Goal: Task Accomplishment & Management: Use online tool/utility

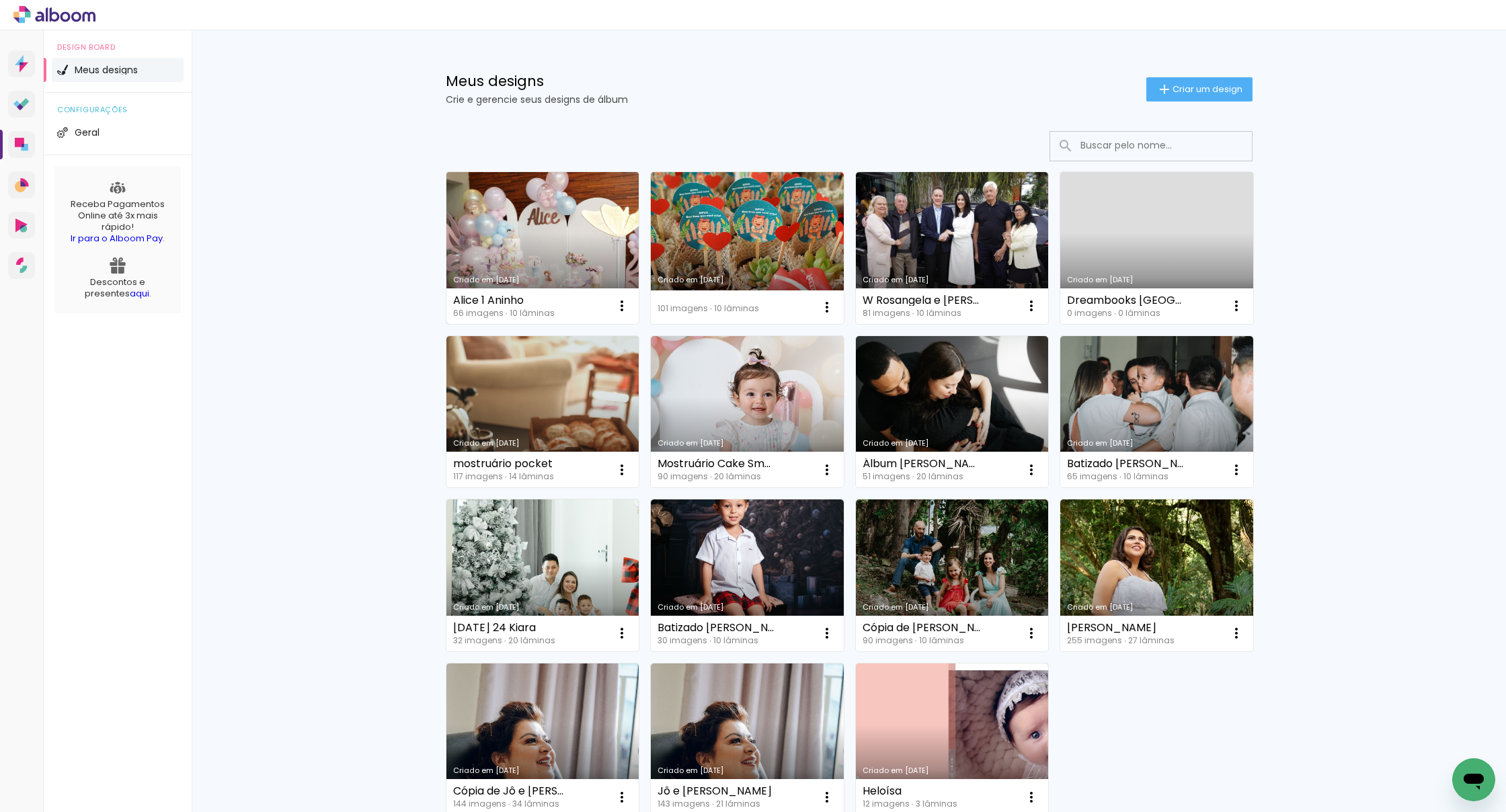
click at [567, 252] on link "Criado em [DATE]" at bounding box center [543, 248] width 193 height 152
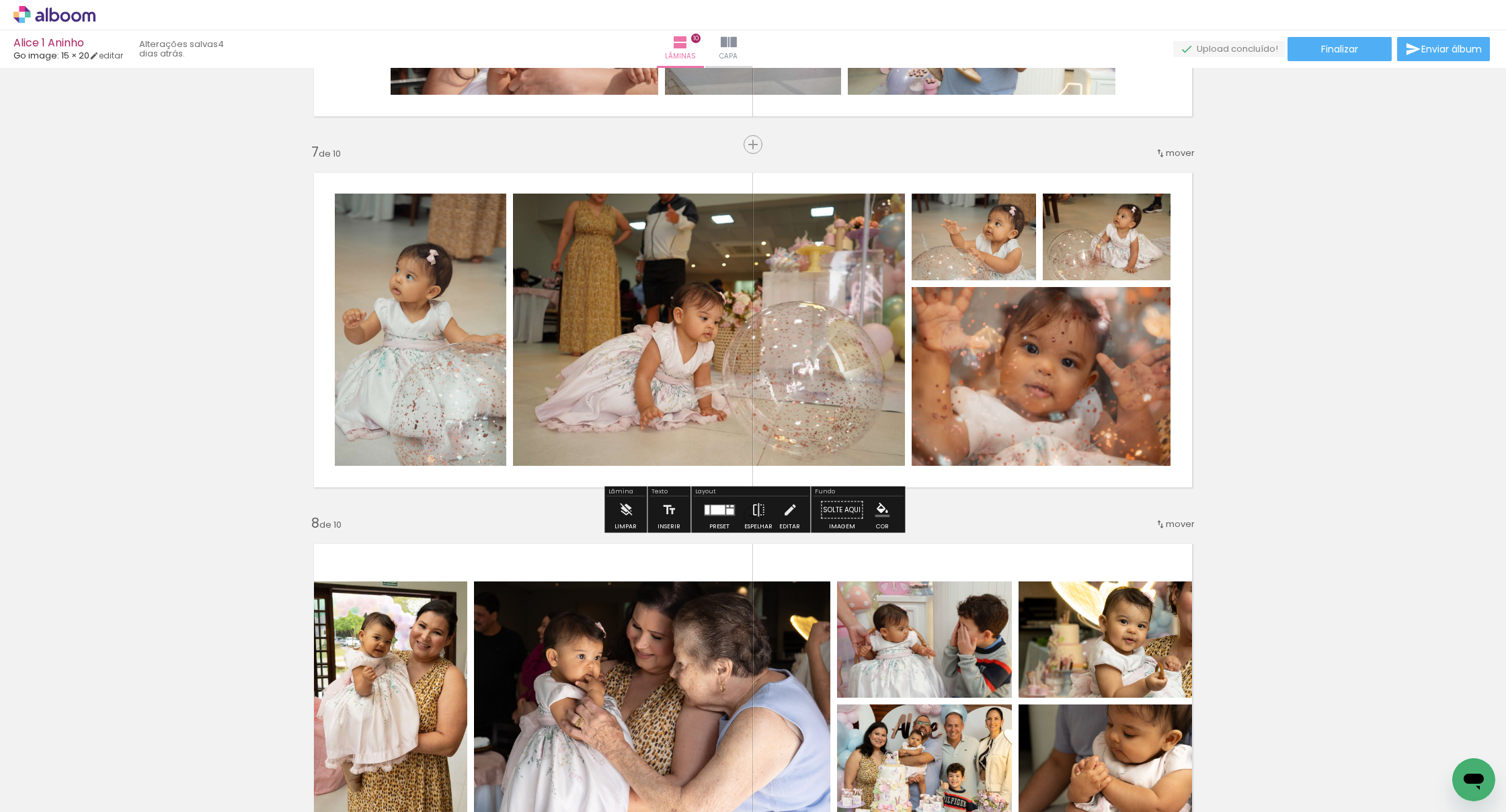
scroll to position [2170, 0]
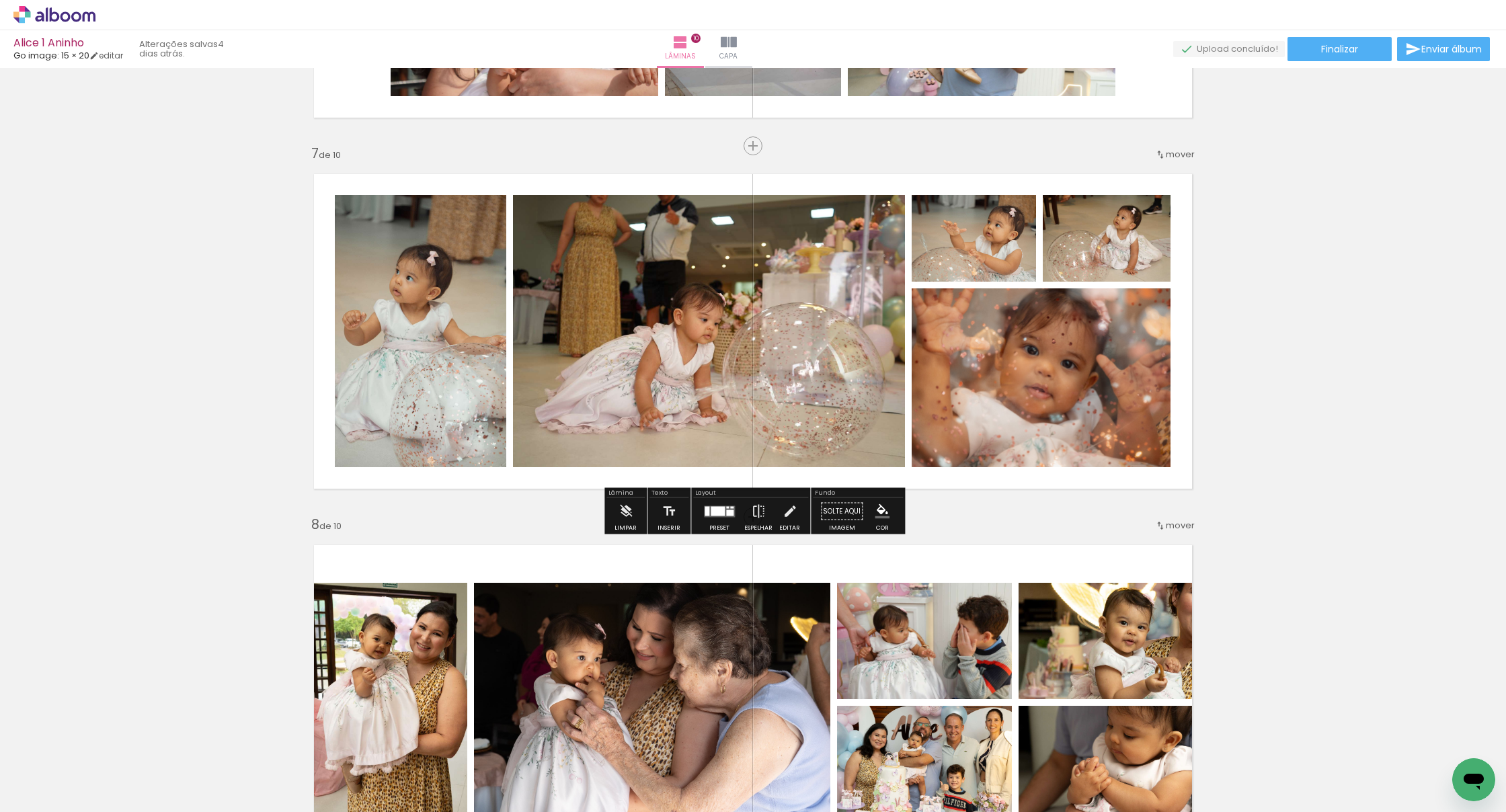
click at [693, 365] on quentale-photo at bounding box center [709, 331] width 392 height 272
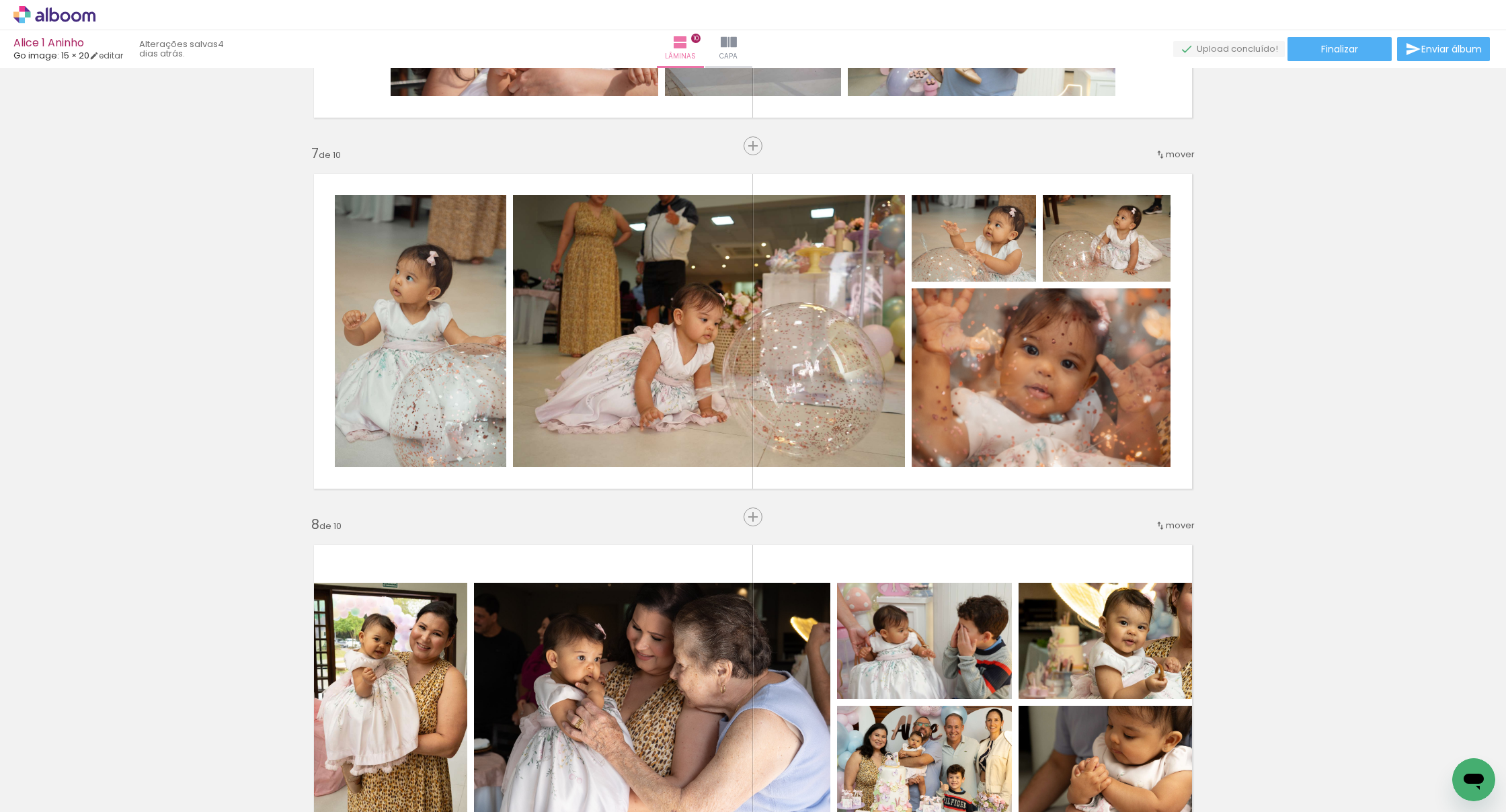
click at [0, 0] on span "Adicionar Fotos" at bounding box center [0, 0] width 0 height 0
click at [0, 0] on input "file" at bounding box center [0, 0] width 0 height 0
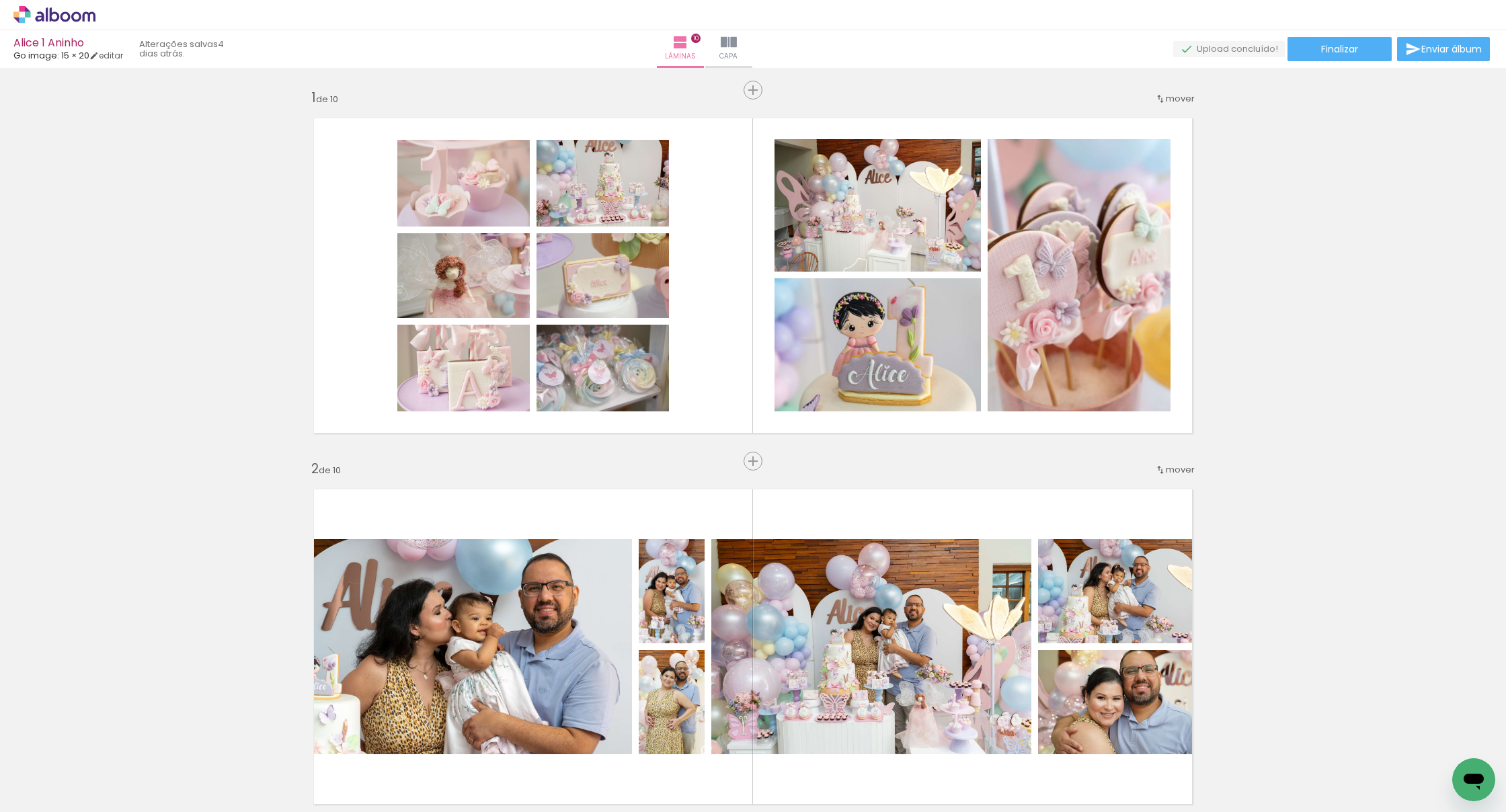
scroll to position [2170, 0]
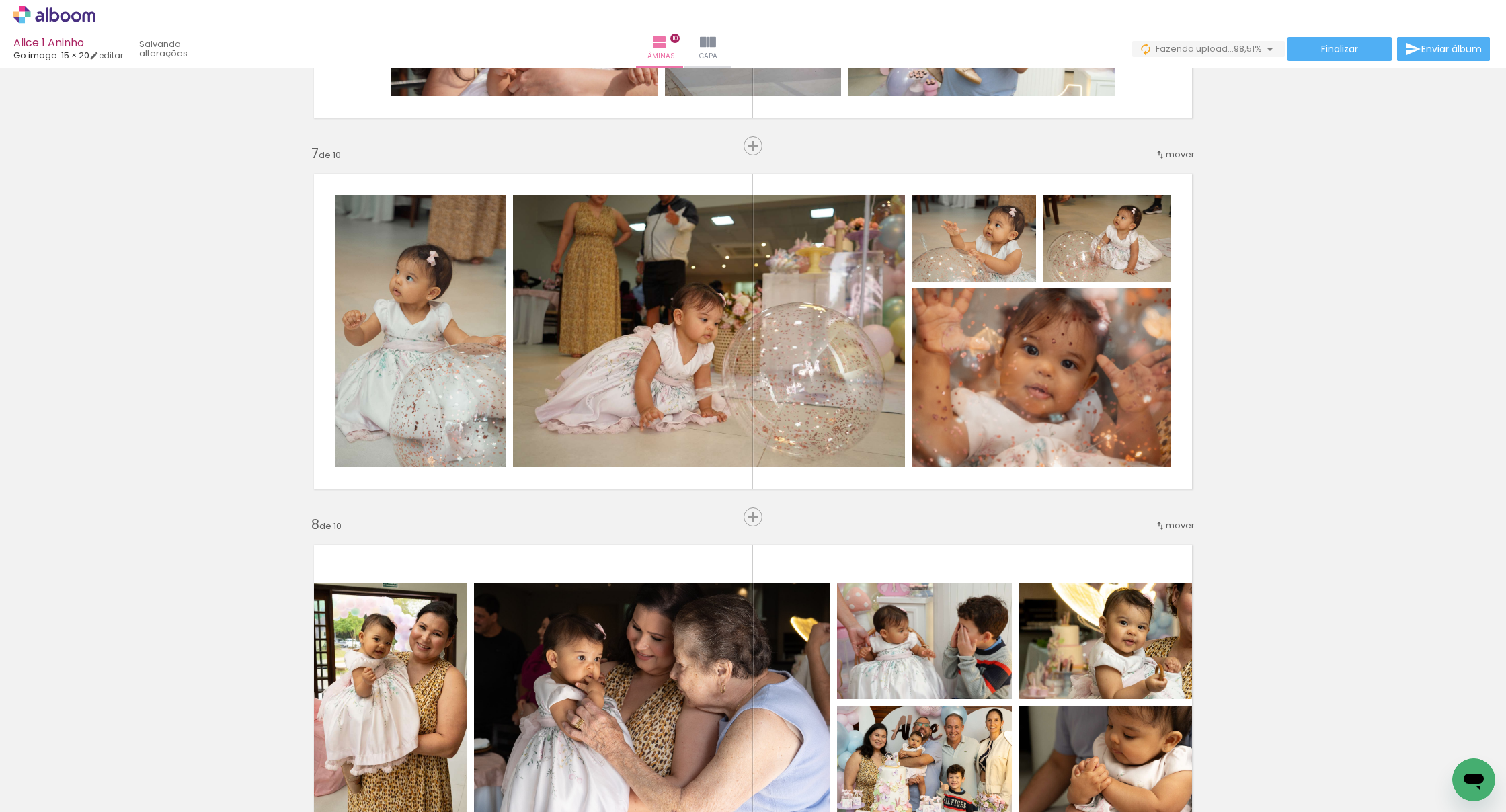
click at [47, 774] on input "Todas as fotos" at bounding box center [37, 771] width 51 height 12
click at [0, 0] on slot "Não utilizadas" at bounding box center [0, 0] width 0 height 0
type input "Não utilizadas"
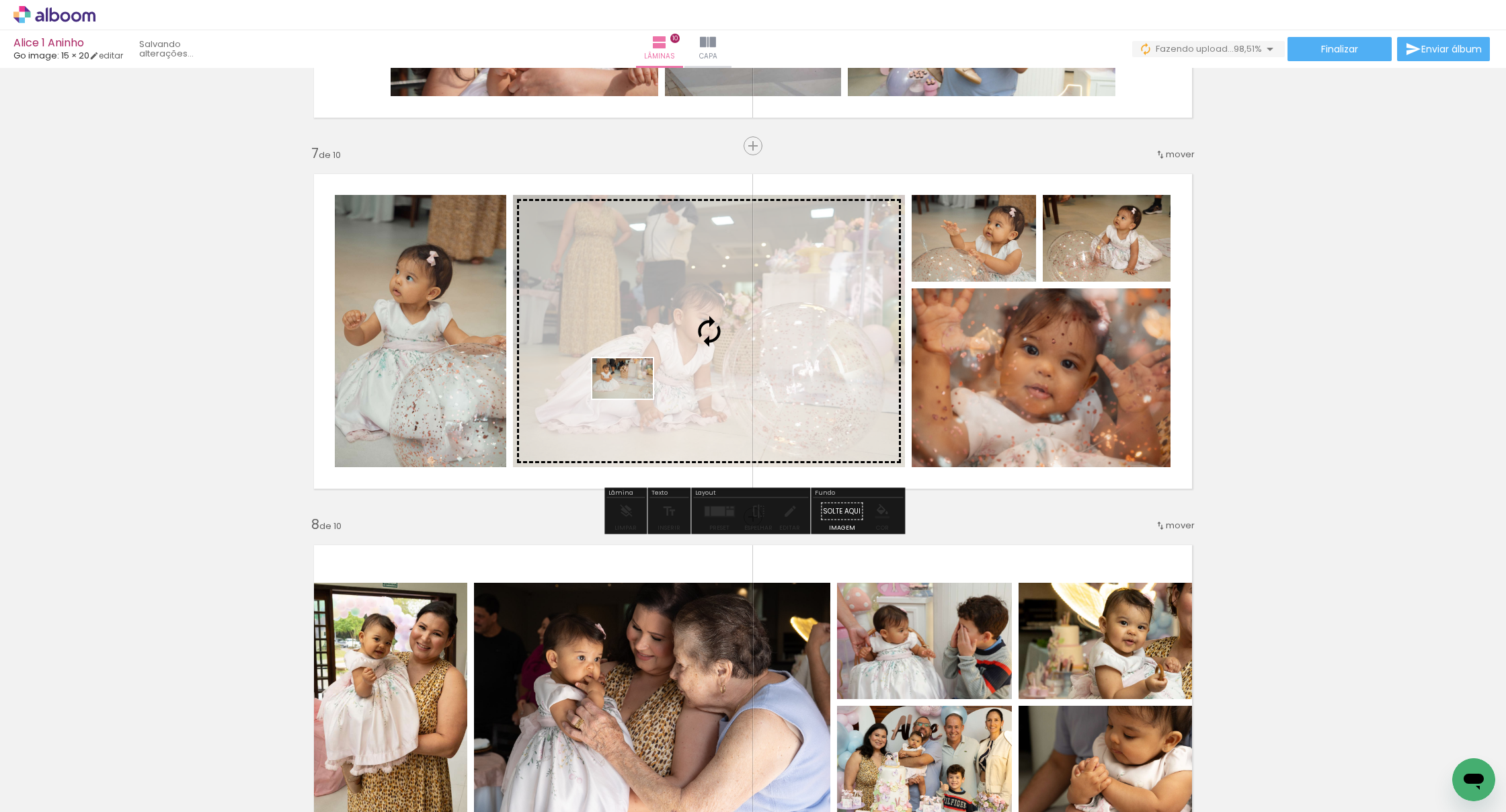
drag, startPoint x: 132, startPoint y: 774, endPoint x: 633, endPoint y: 399, distance: 625.8
click at [633, 399] on quentale-workspace at bounding box center [753, 406] width 1506 height 812
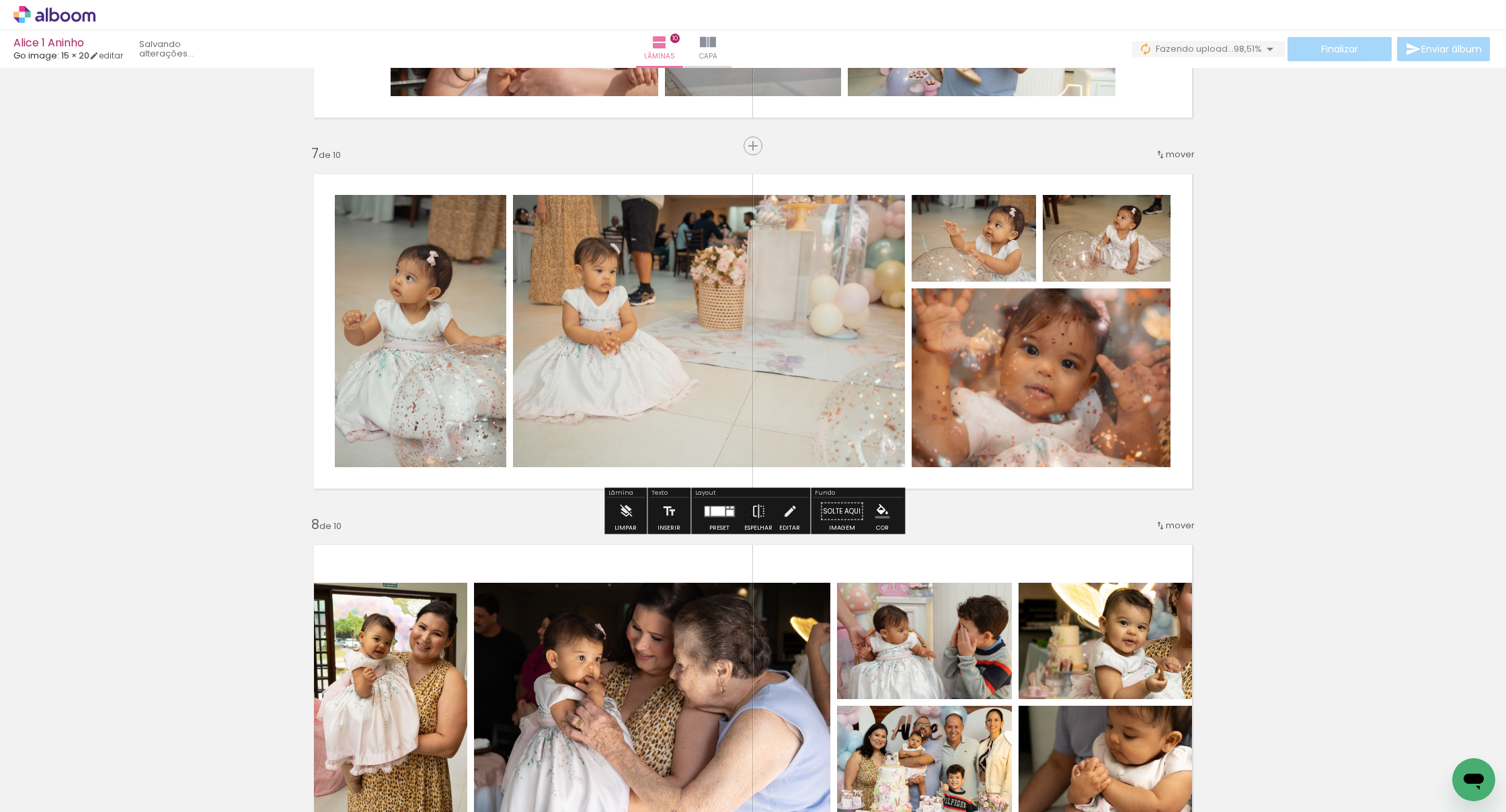
click at [591, 410] on quentale-photo at bounding box center [709, 331] width 392 height 272
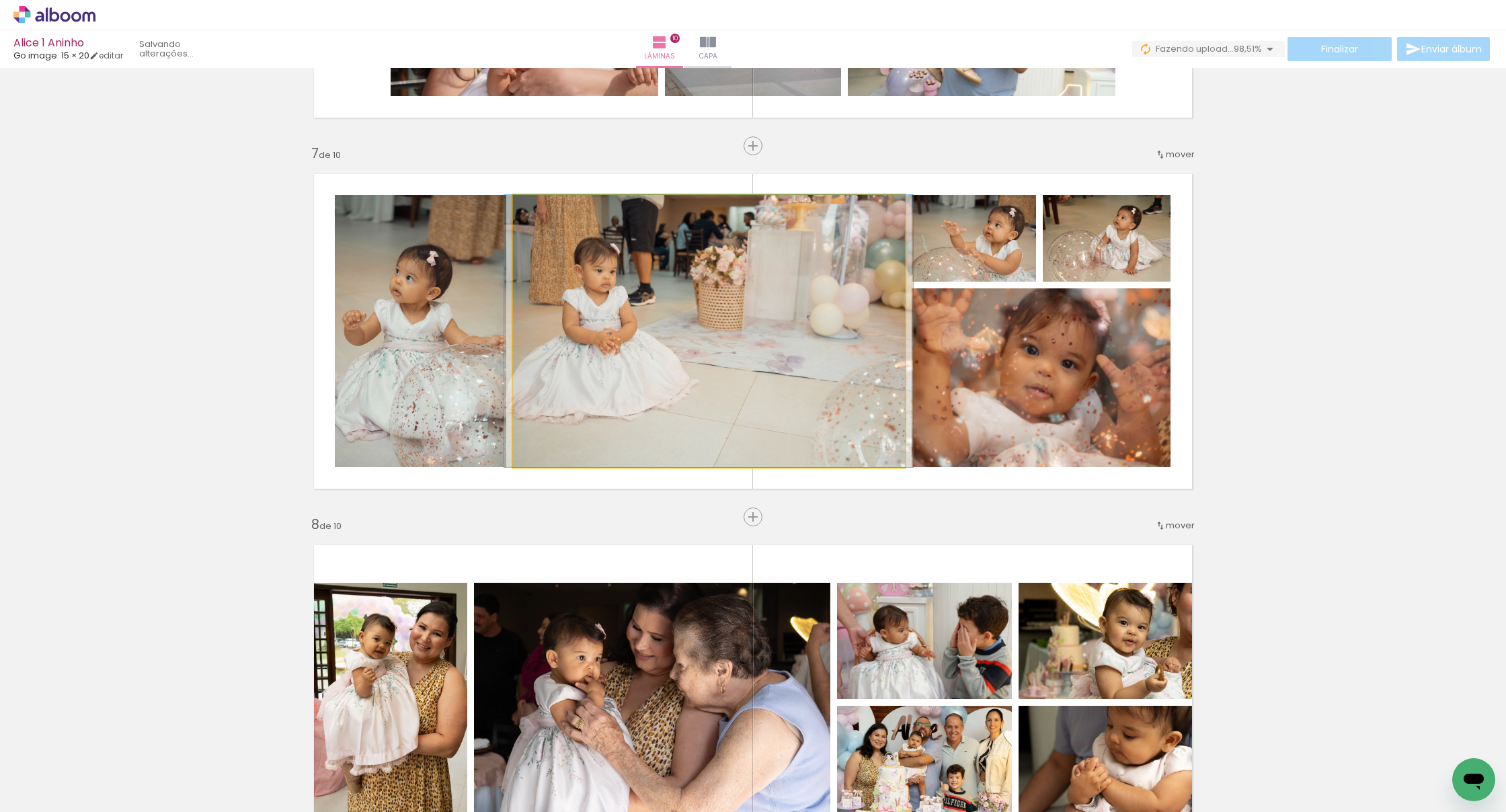
click at [591, 410] on quentale-photo at bounding box center [709, 331] width 392 height 272
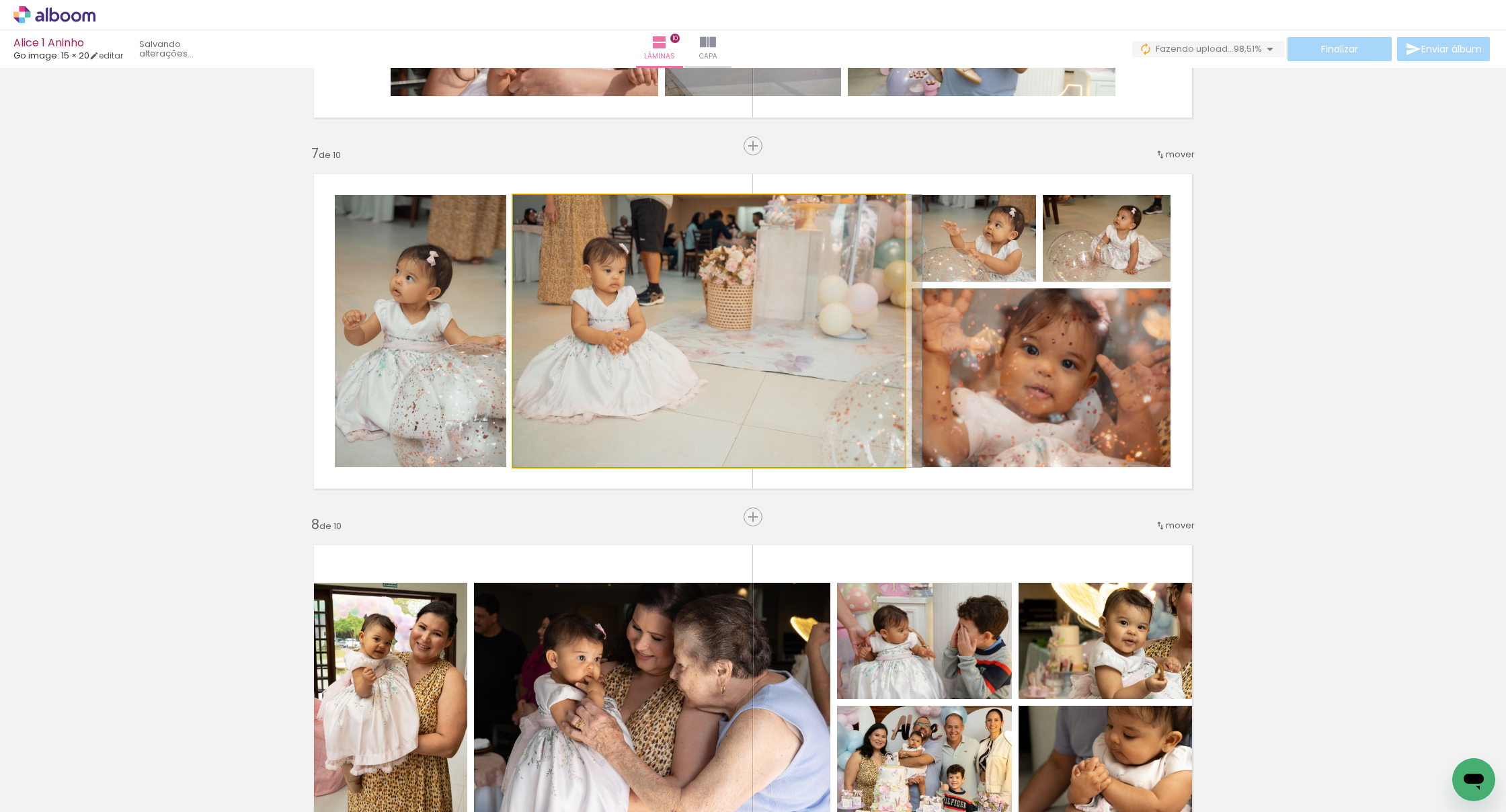
drag, startPoint x: 591, startPoint y: 410, endPoint x: 617, endPoint y: 410, distance: 26.0
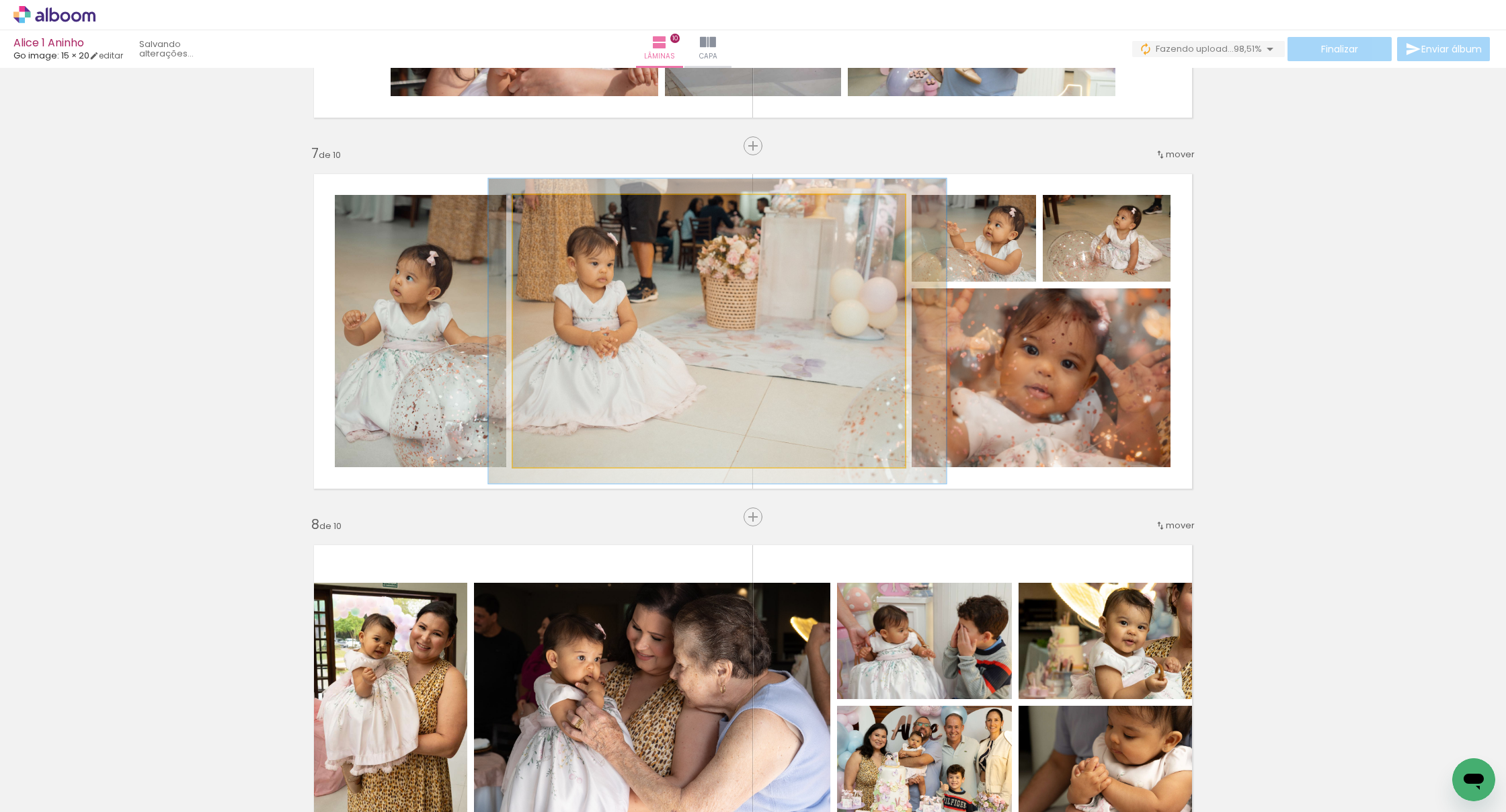
type paper-slider "112"
click at [556, 212] on div at bounding box center [550, 208] width 21 height 21
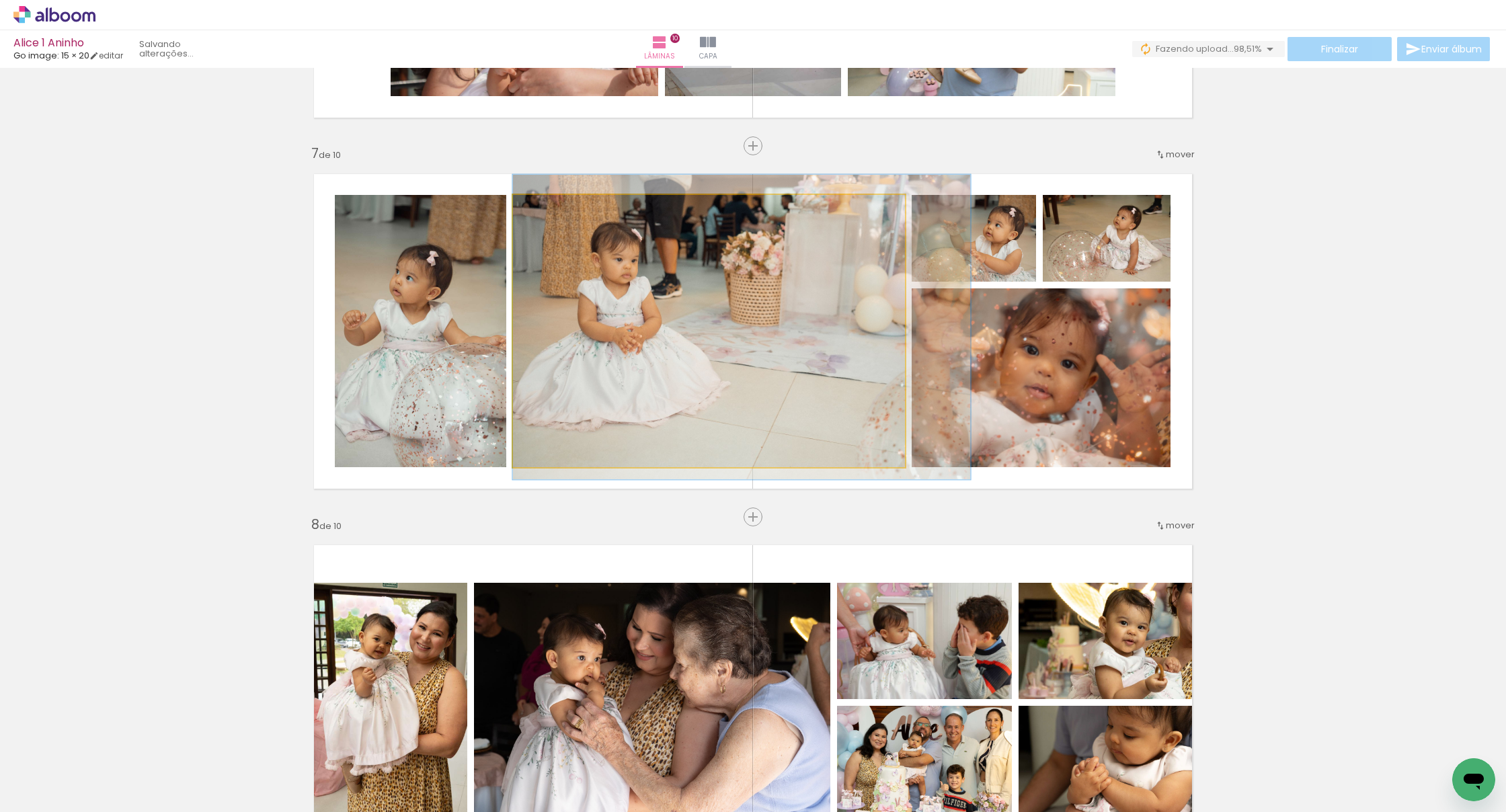
drag, startPoint x: 577, startPoint y: 294, endPoint x: 609, endPoint y: 289, distance: 32.4
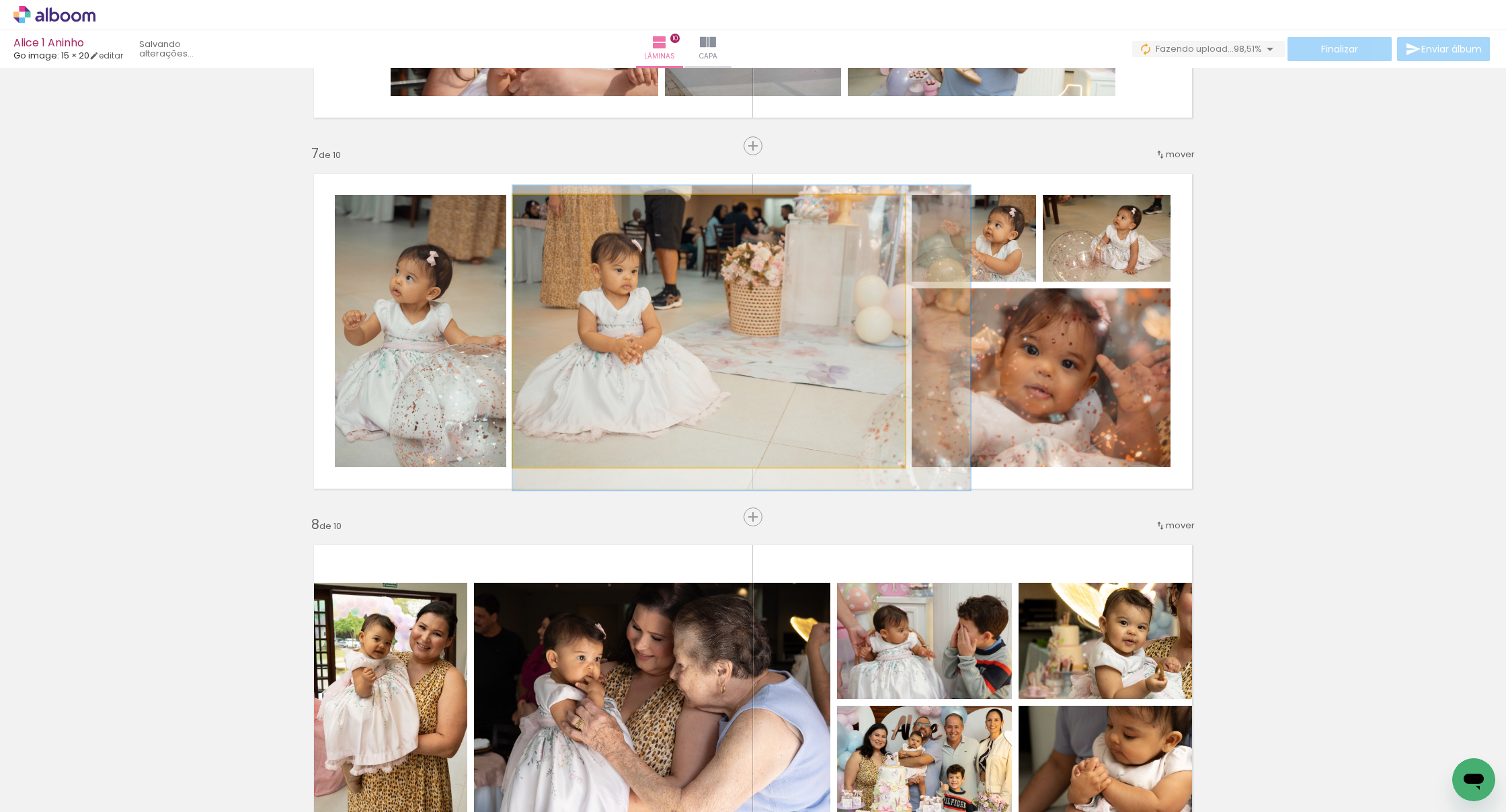
drag, startPoint x: 598, startPoint y: 321, endPoint x: 603, endPoint y: 332, distance: 12.1
click at [603, 332] on div at bounding box center [742, 338] width 458 height 305
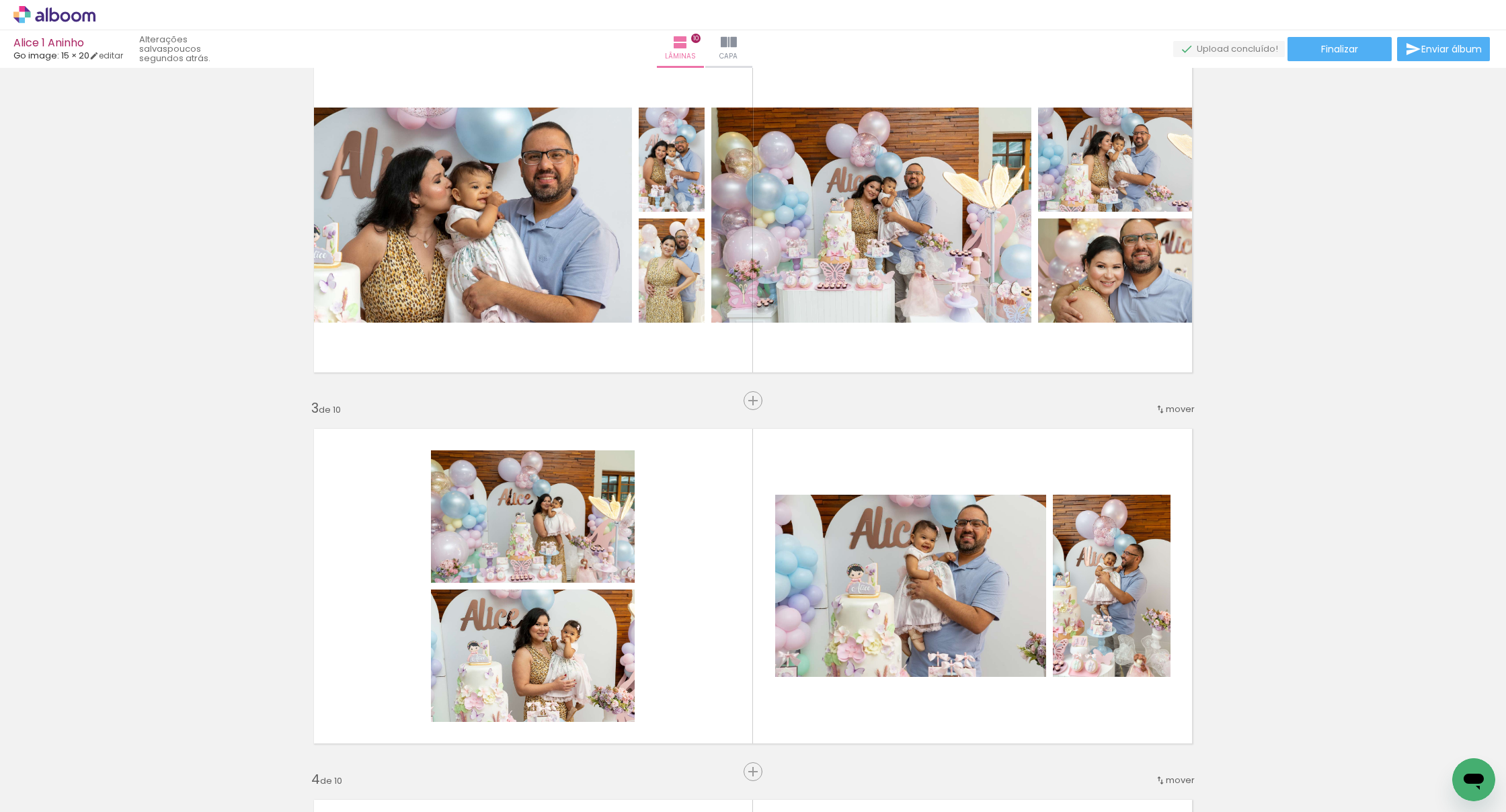
scroll to position [425, 0]
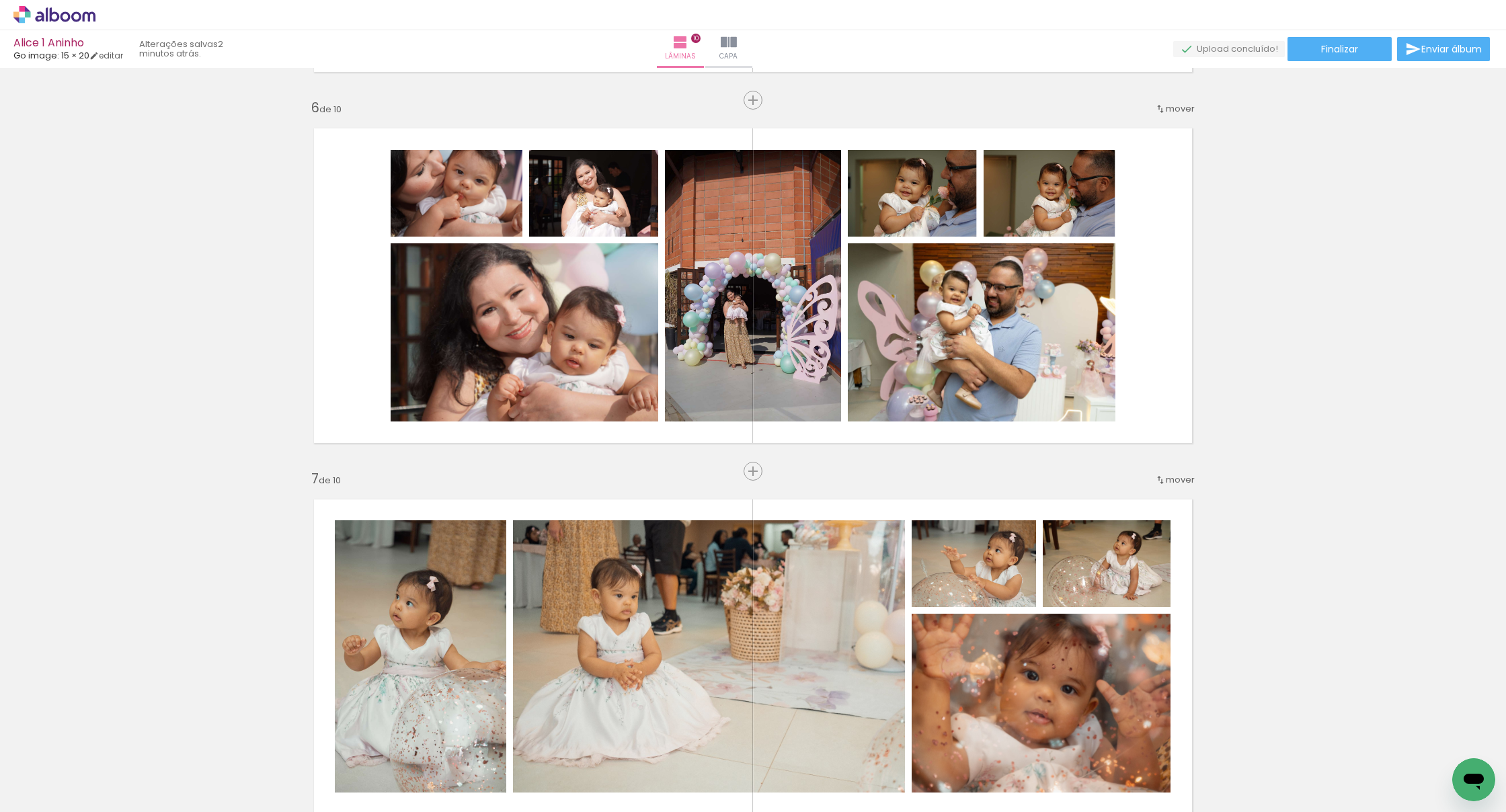
scroll to position [1810, 0]
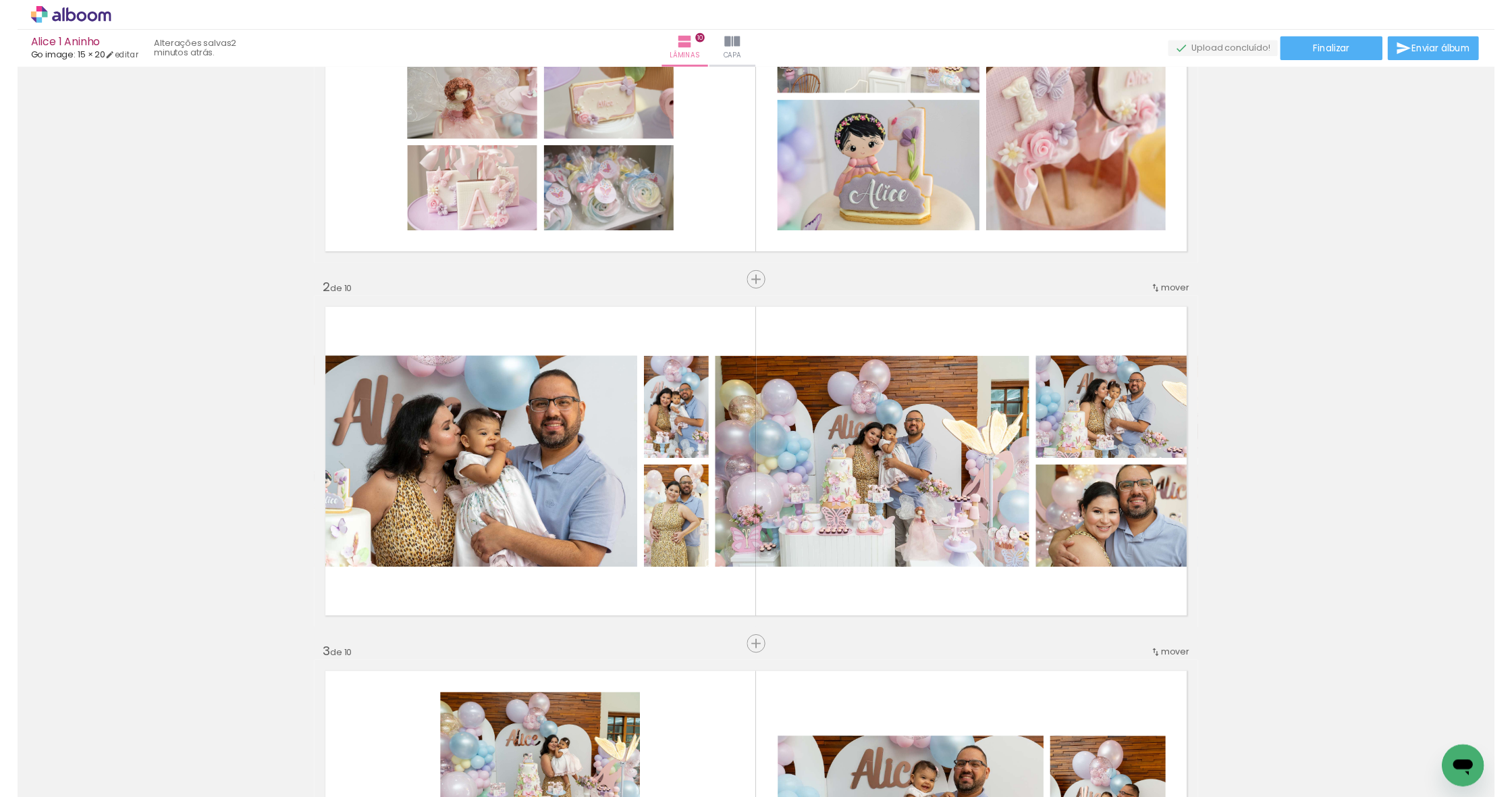
scroll to position [177, 0]
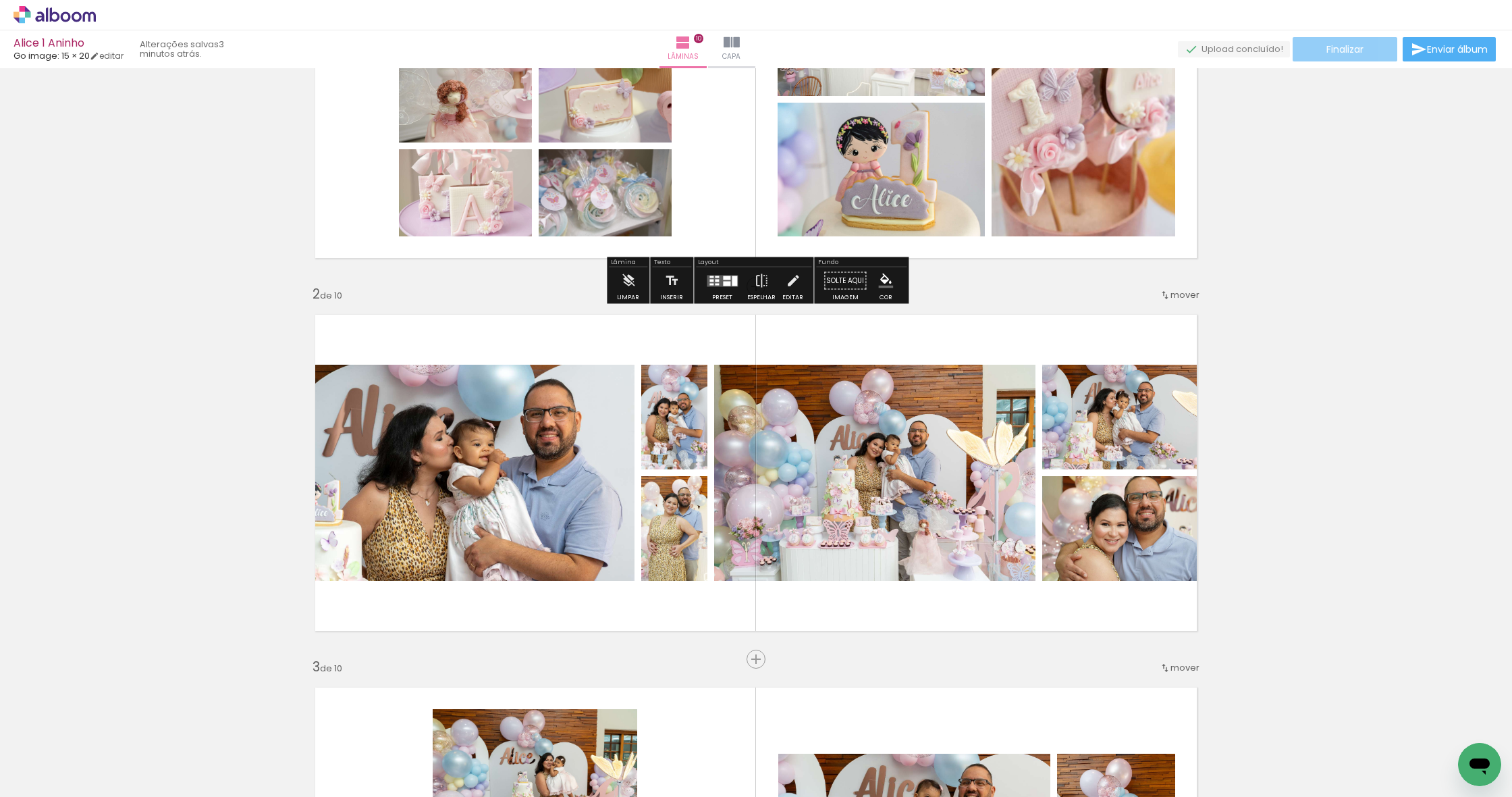
click at [1347, 54] on span "Finalizar" at bounding box center [1345, 49] width 37 height 9
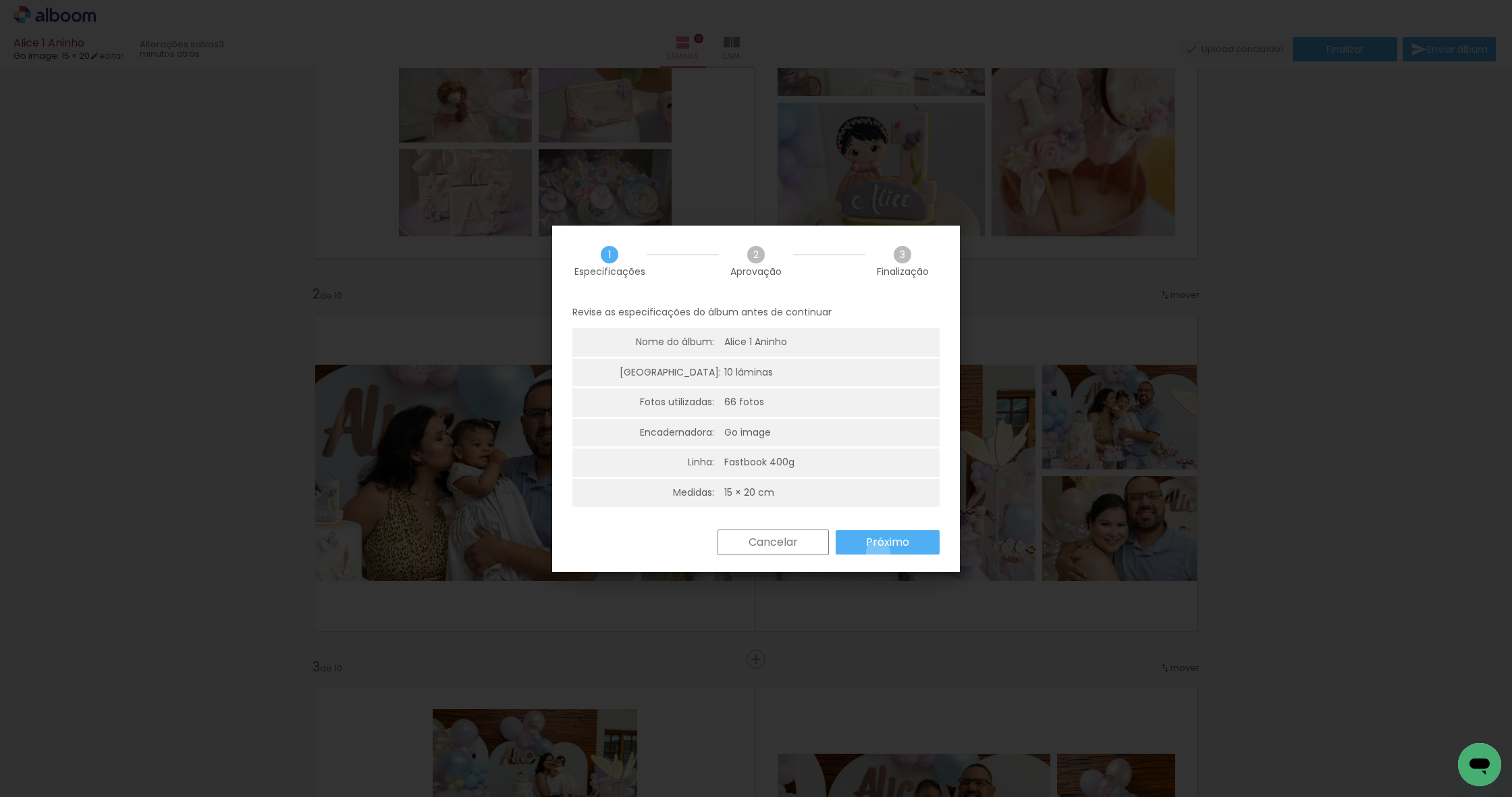
click at [878, 550] on paper-button "Próximo" at bounding box center [887, 542] width 104 height 24
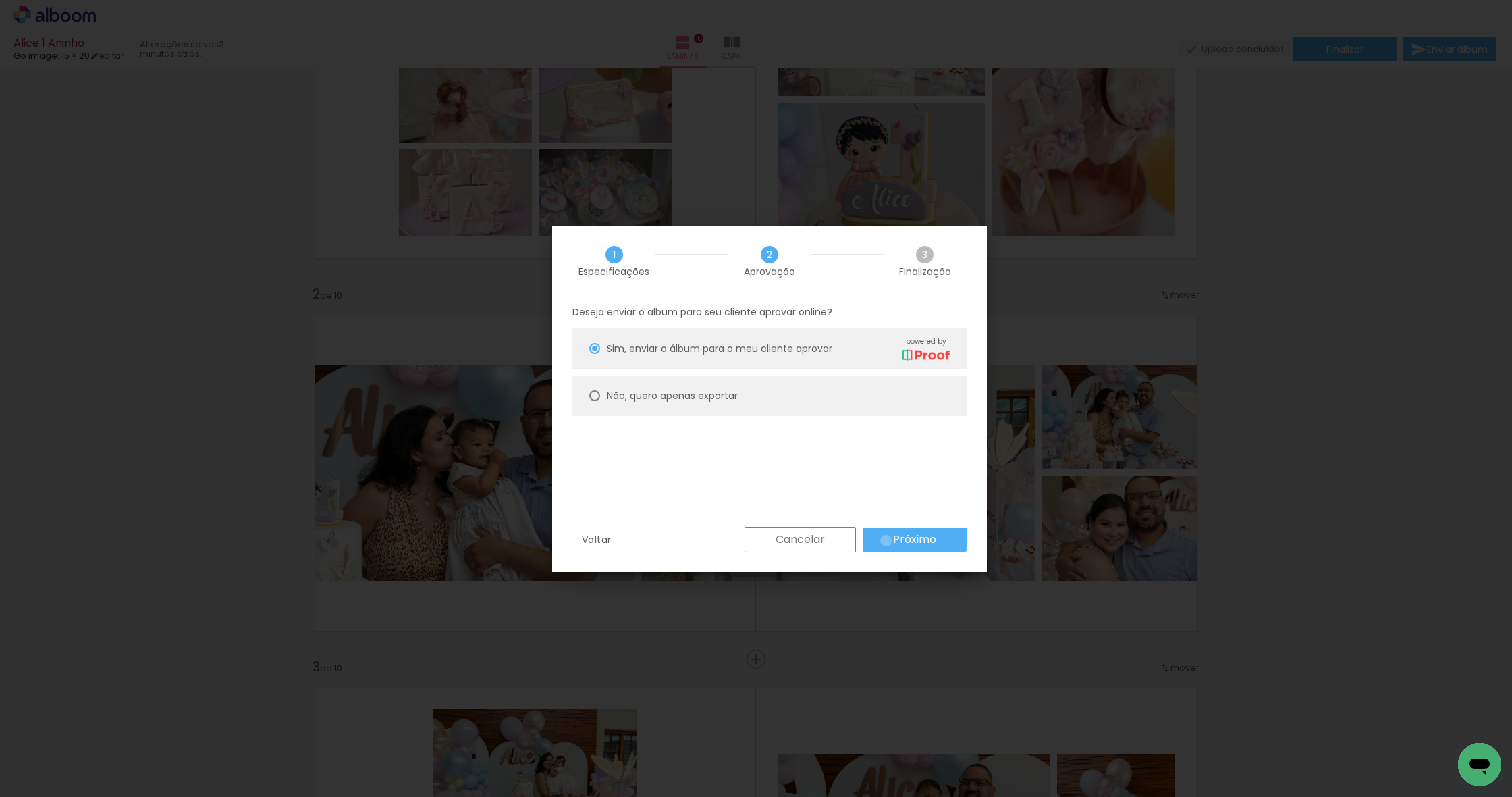
click at [887, 540] on paper-button "Próximo" at bounding box center [915, 539] width 104 height 24
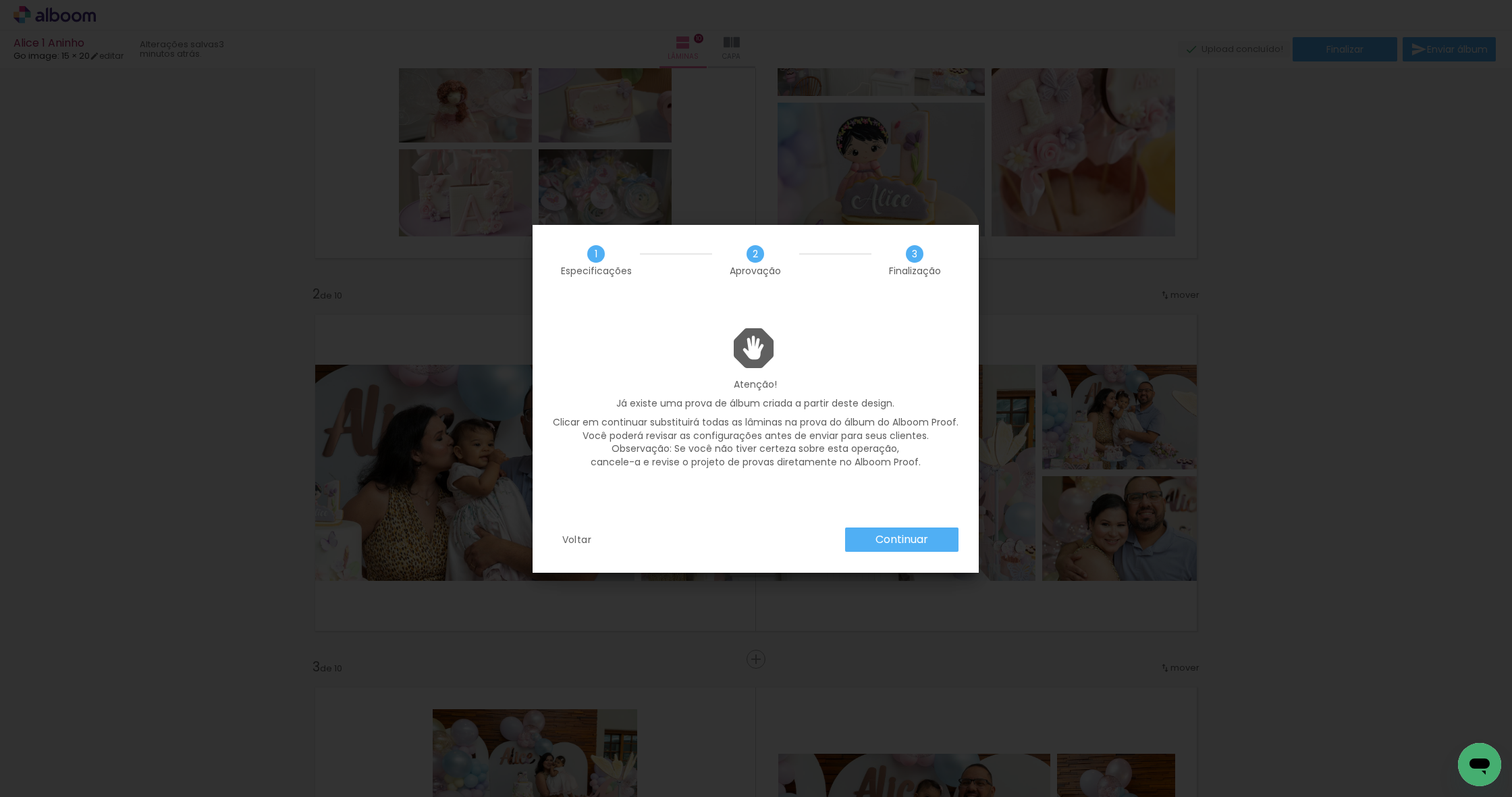
click at [0, 0] on slot "Continuar" at bounding box center [0, 0] width 0 height 0
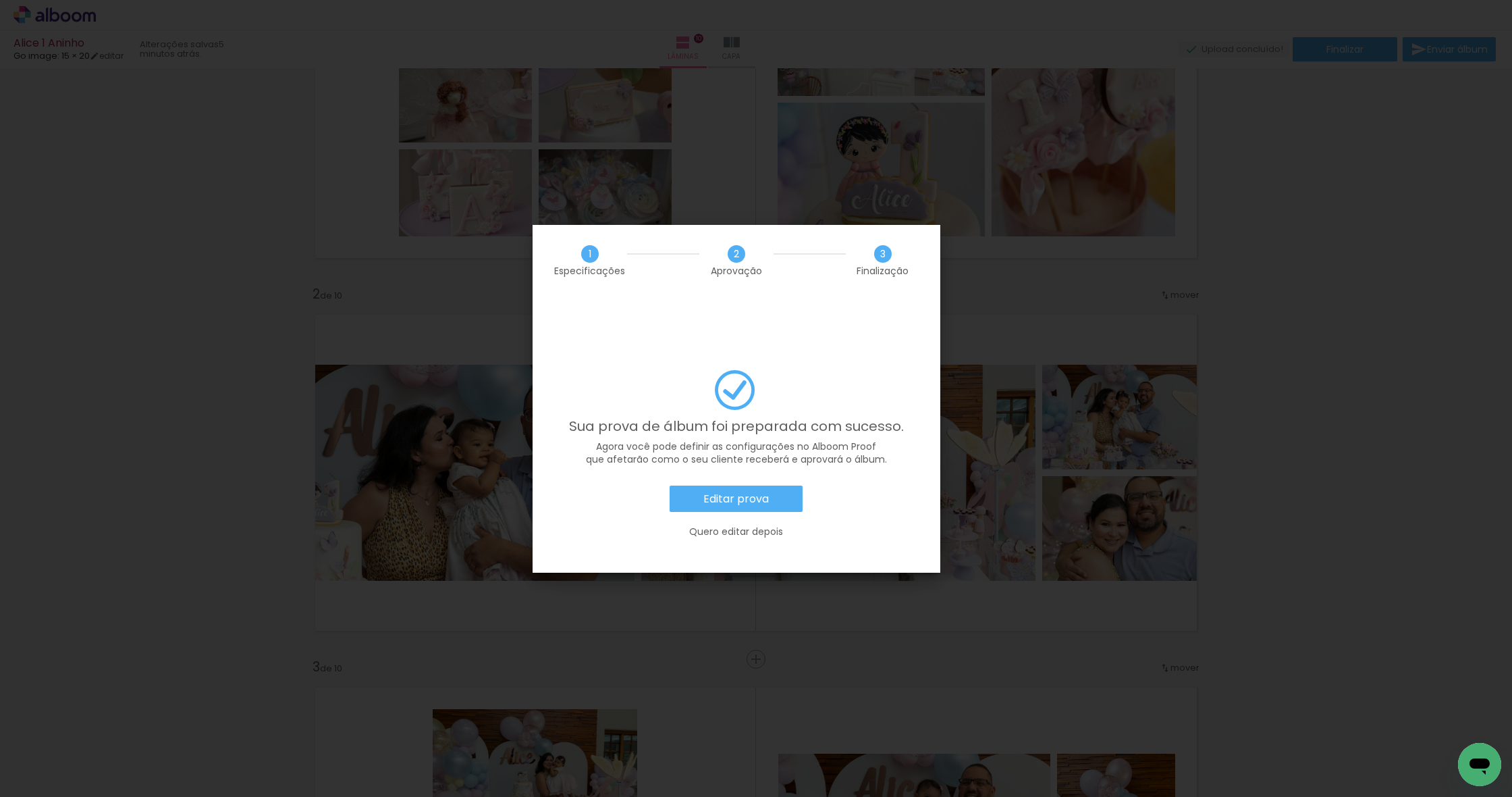
click at [0, 0] on slot "Editar prova" at bounding box center [0, 0] width 0 height 0
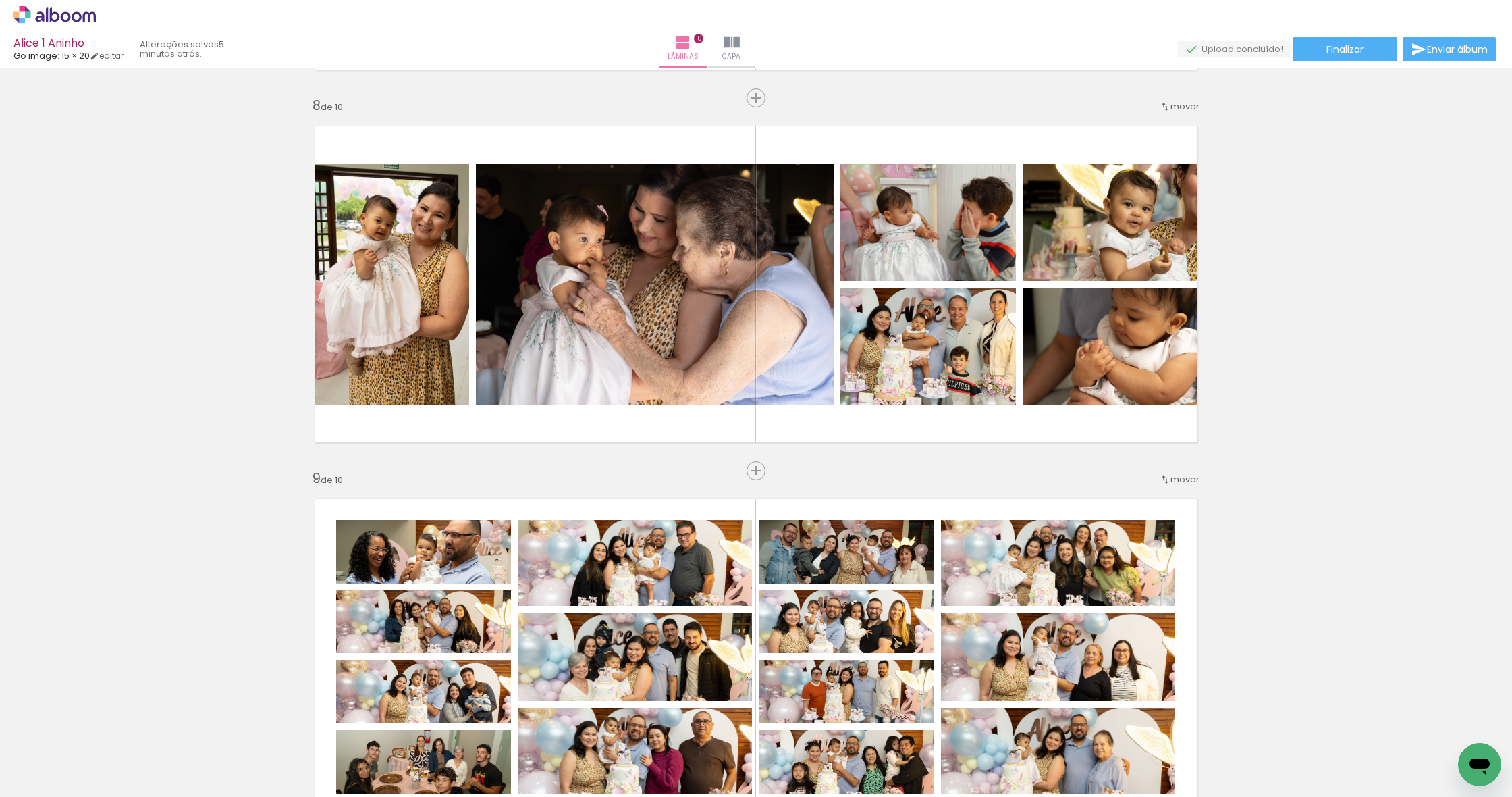
scroll to position [2597, 0]
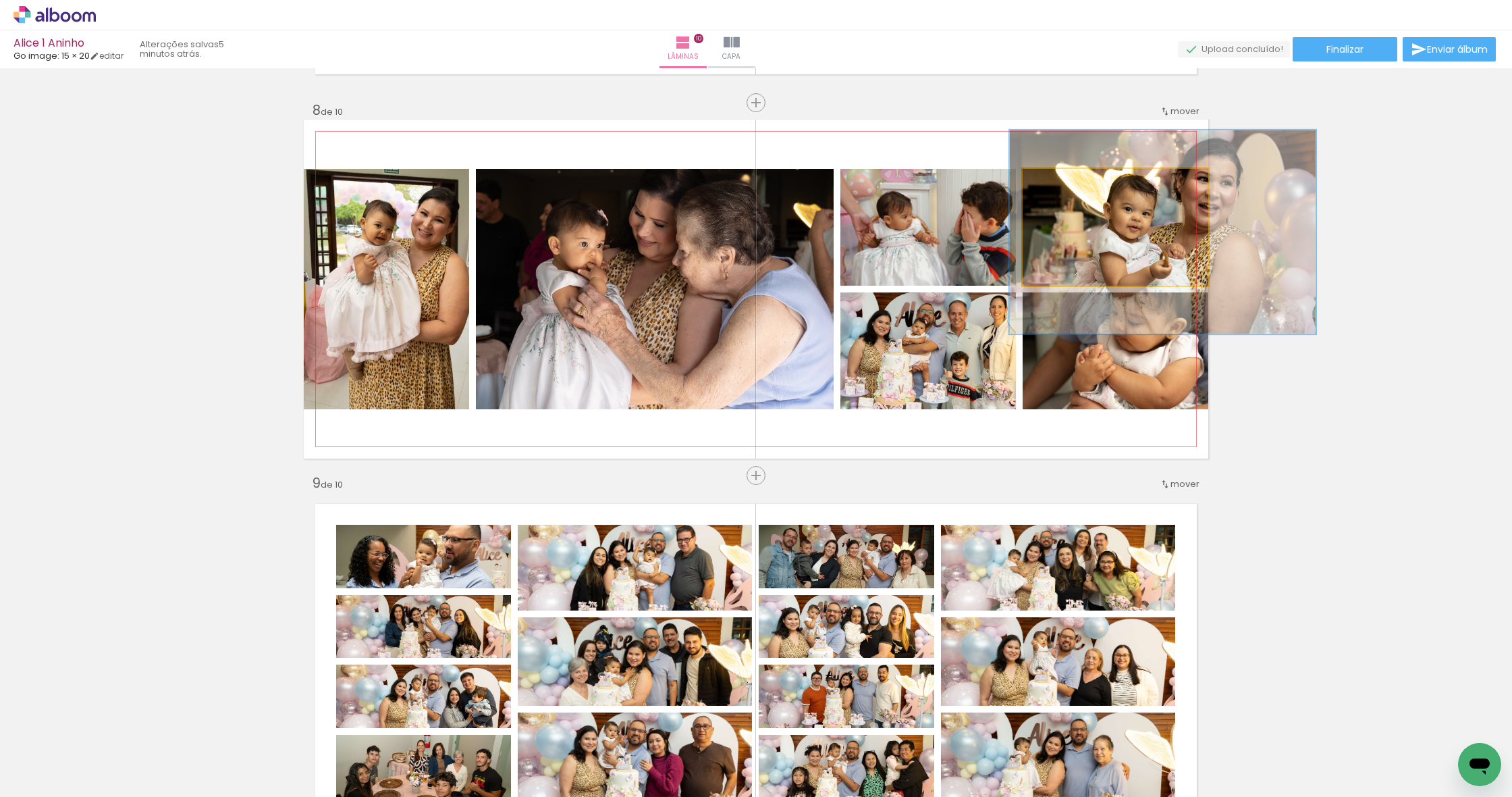
click at [1105, 227] on quentale-photo at bounding box center [1115, 227] width 186 height 117
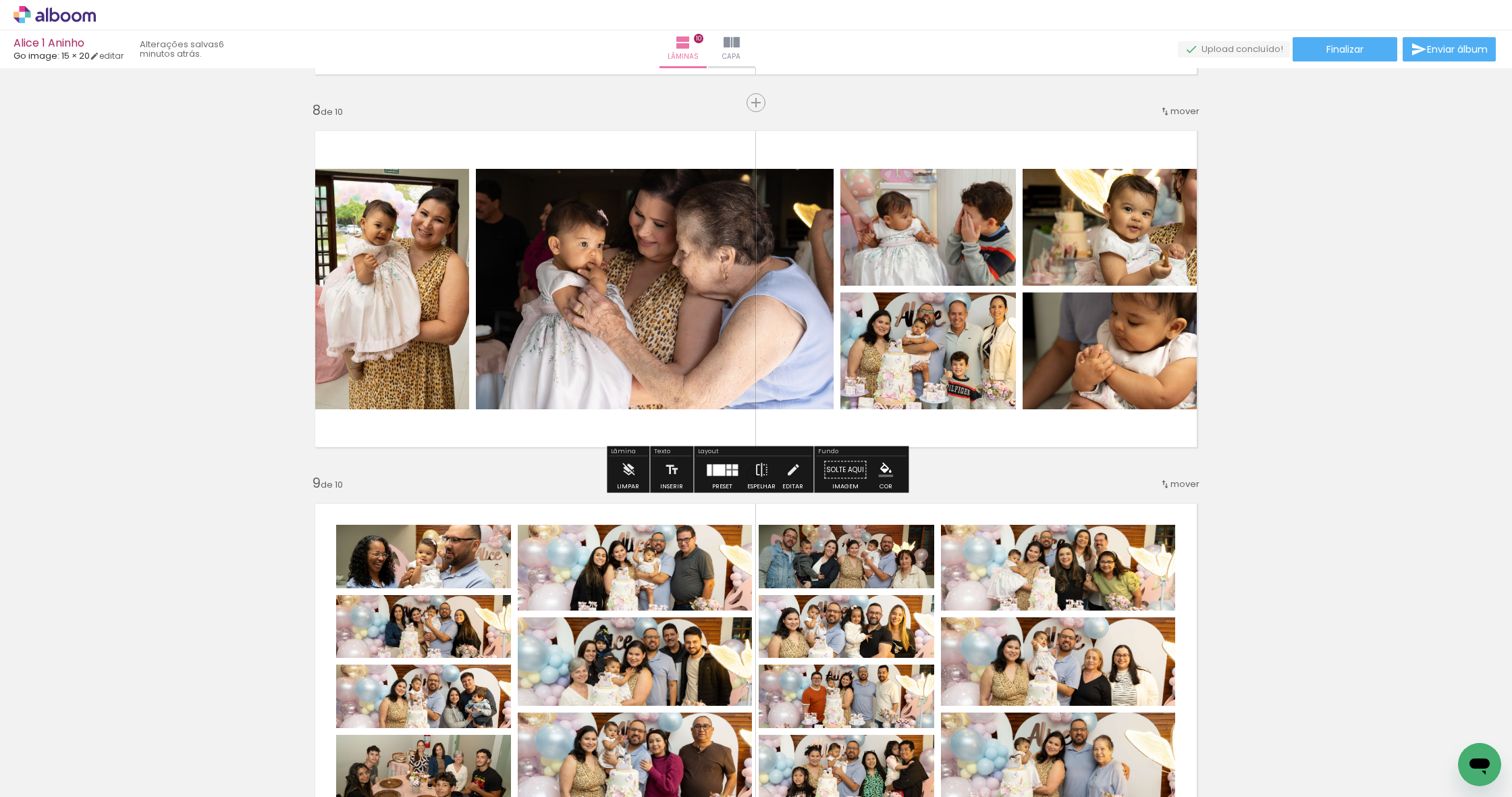
click at [1103, 221] on quentale-photo at bounding box center [1115, 227] width 186 height 117
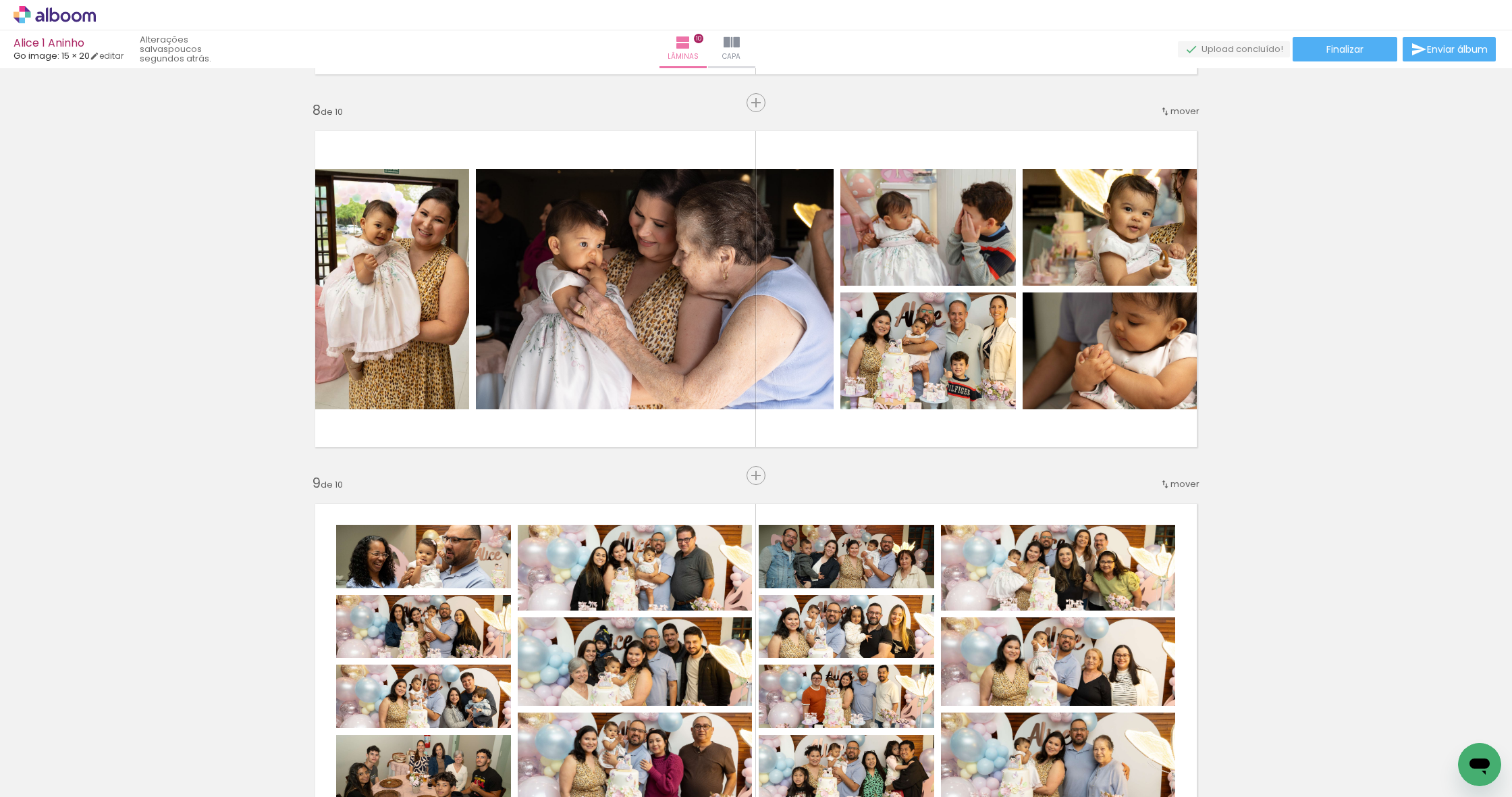
scroll to position [2596, 0]
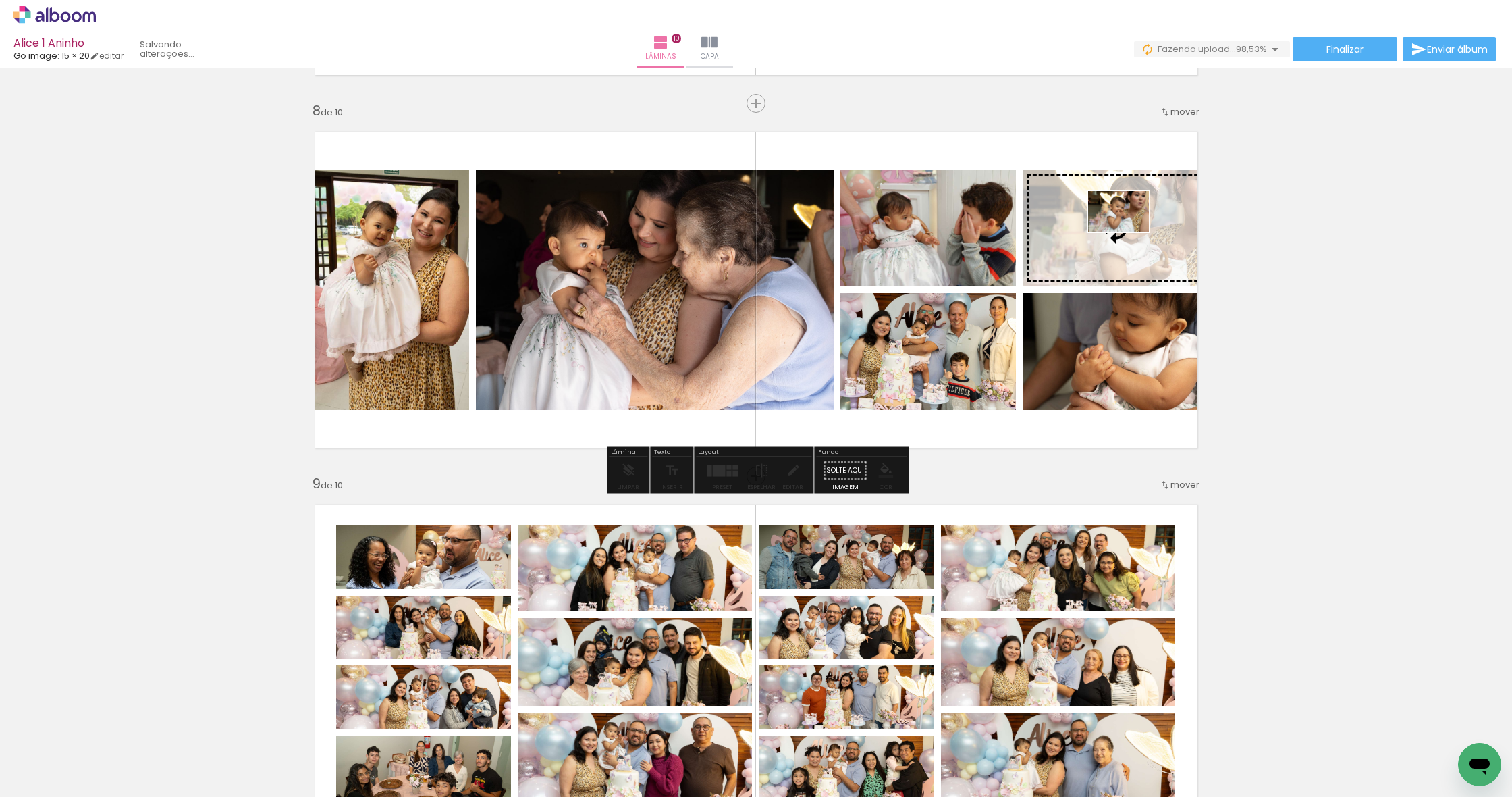
drag, startPoint x: 214, startPoint y: 762, endPoint x: 1129, endPoint y: 231, distance: 1057.9
click at [1129, 231] on quentale-workspace at bounding box center [756, 398] width 1512 height 797
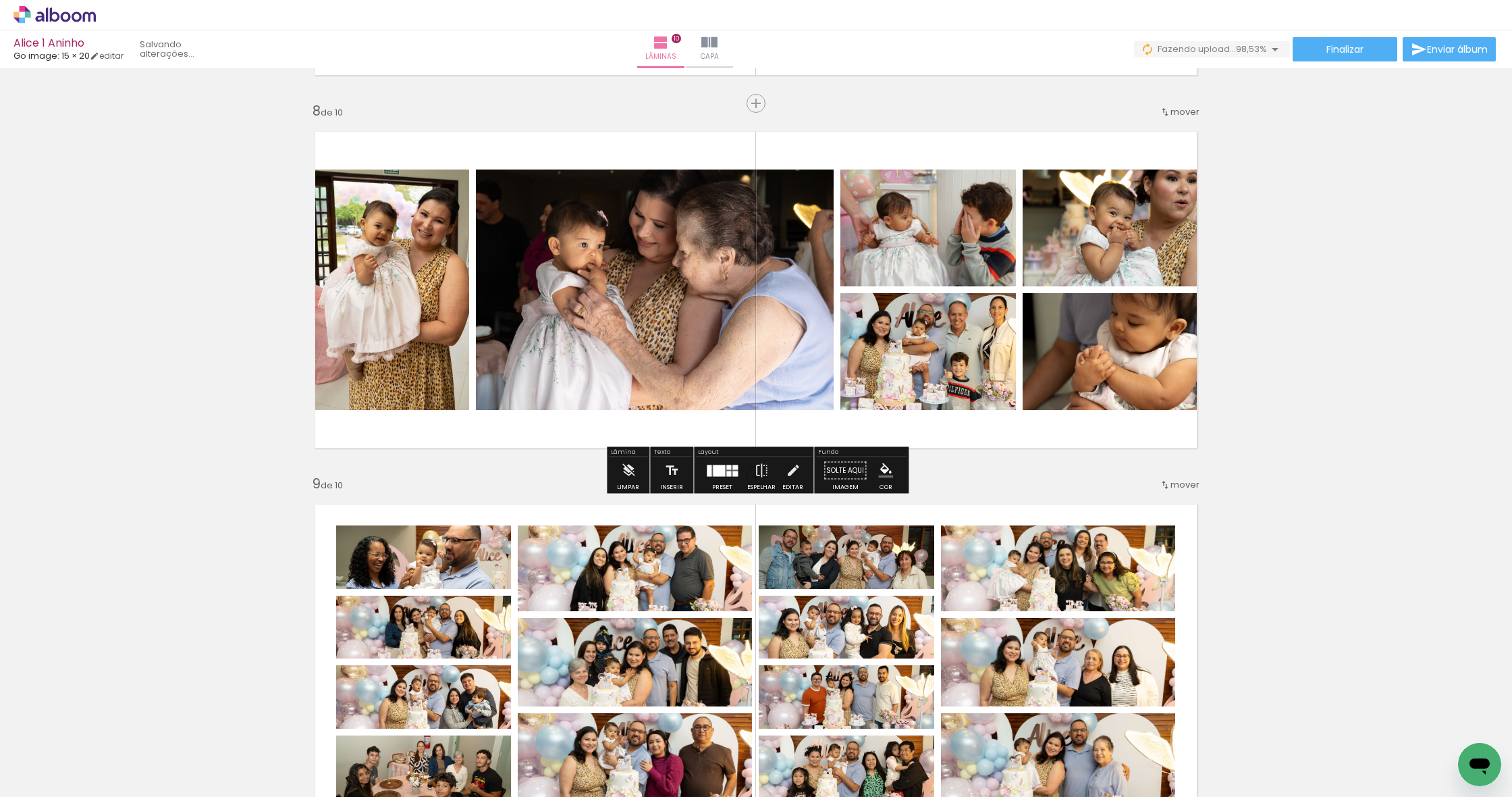
click at [1125, 231] on quentale-photo at bounding box center [1115, 228] width 186 height 117
click at [1099, 213] on quentale-photo at bounding box center [1115, 228] width 186 height 117
drag, startPoint x: 1390, startPoint y: 201, endPoint x: 1296, endPoint y: 198, distance: 94.0
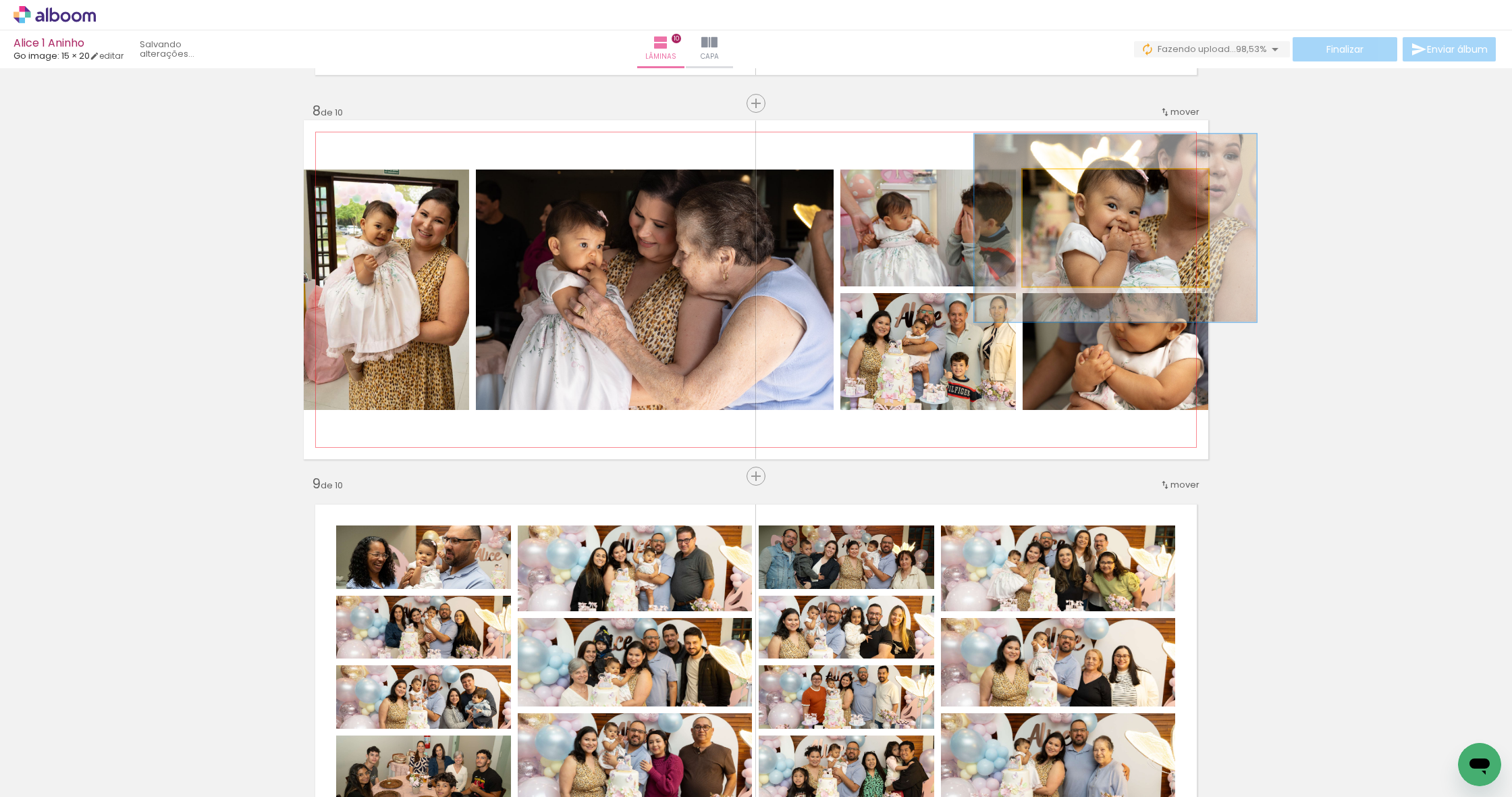
drag, startPoint x: 1057, startPoint y: 183, endPoint x: 1082, endPoint y: 184, distance: 25.0
type paper-slider "152"
click at [1082, 184] on div at bounding box center [1079, 183] width 12 height 12
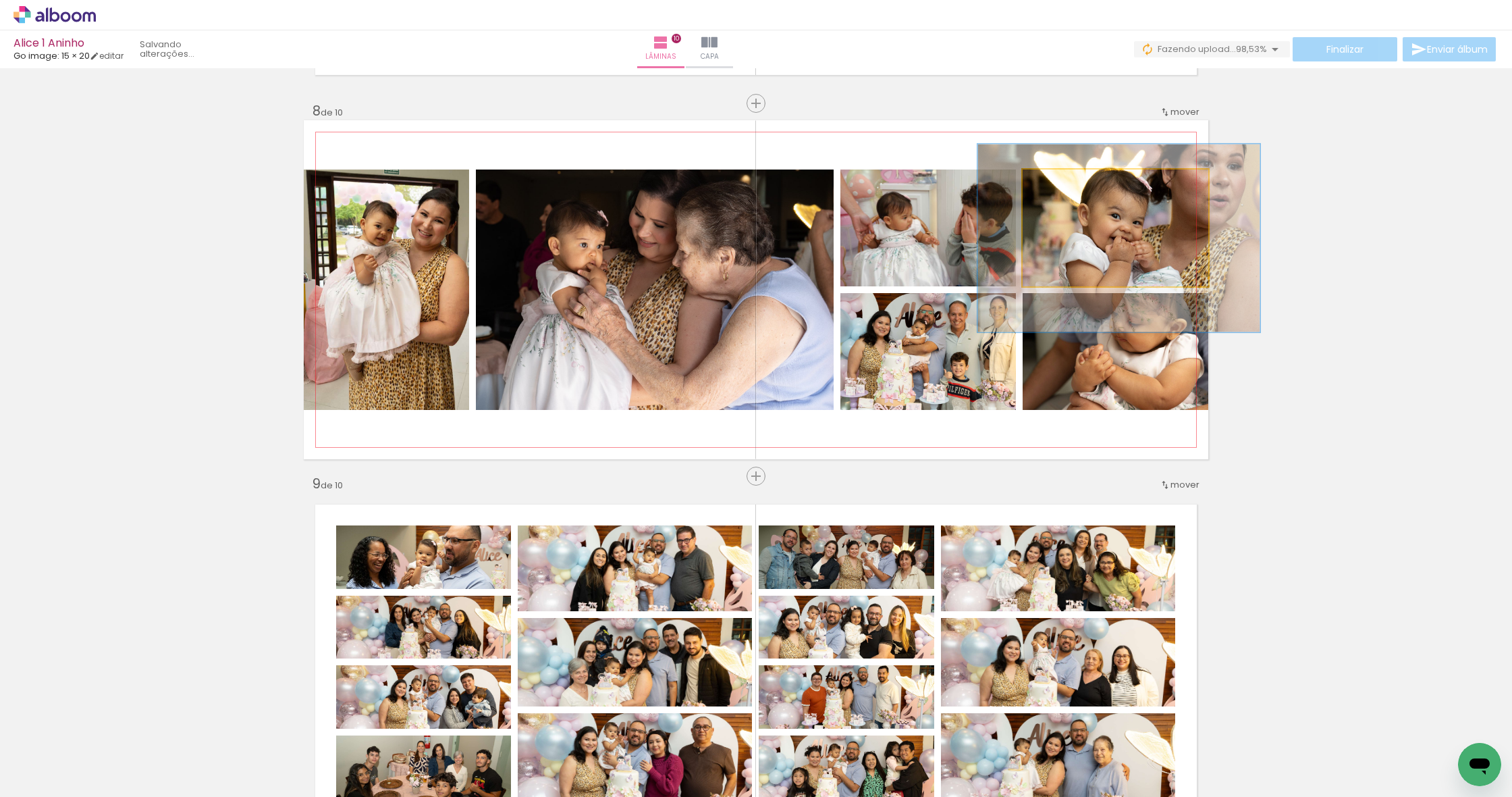
drag, startPoint x: 1096, startPoint y: 245, endPoint x: 1100, endPoint y: 254, distance: 9.8
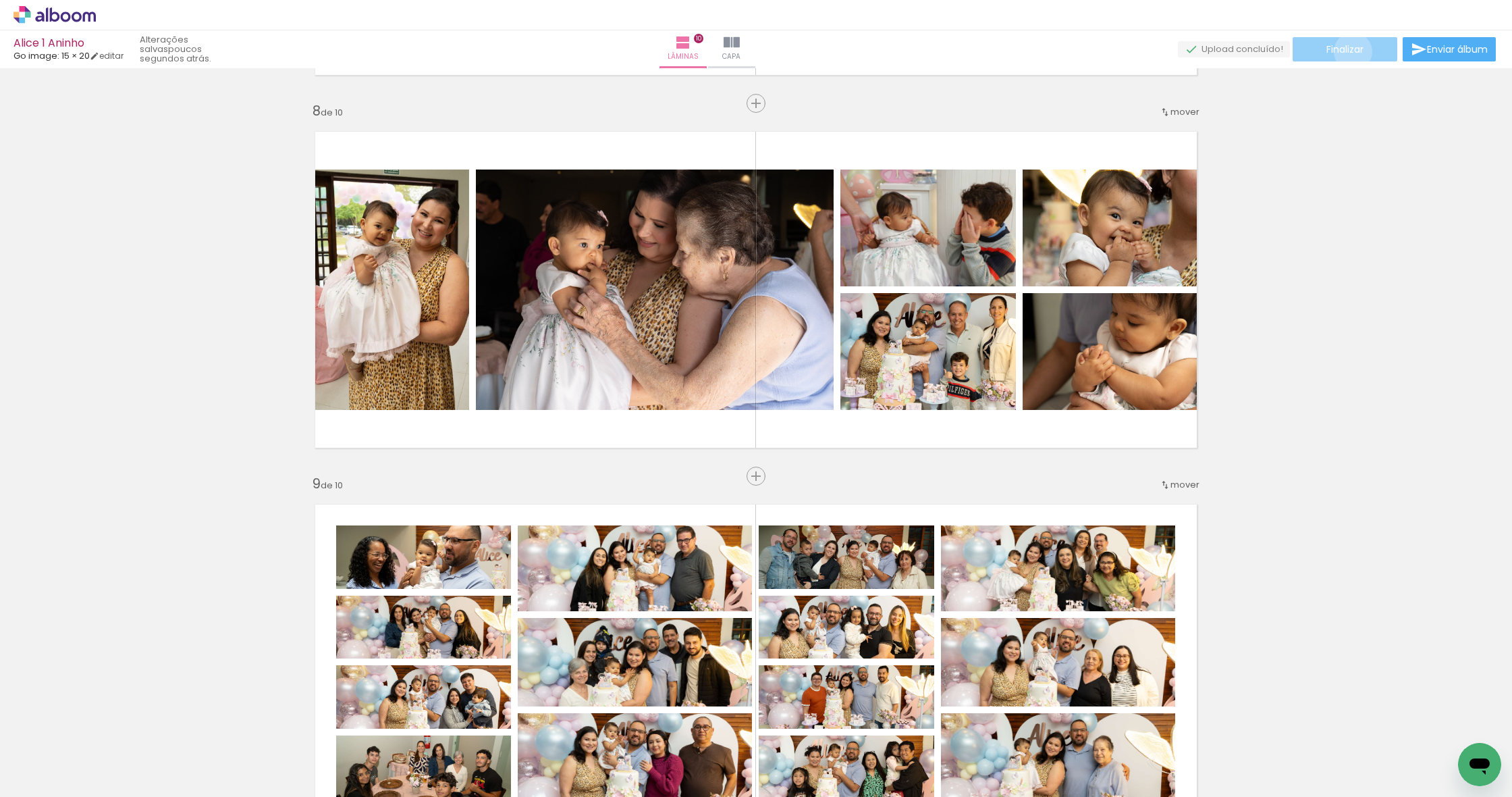
click at [1348, 51] on span "Finalizar" at bounding box center [1345, 49] width 37 height 9
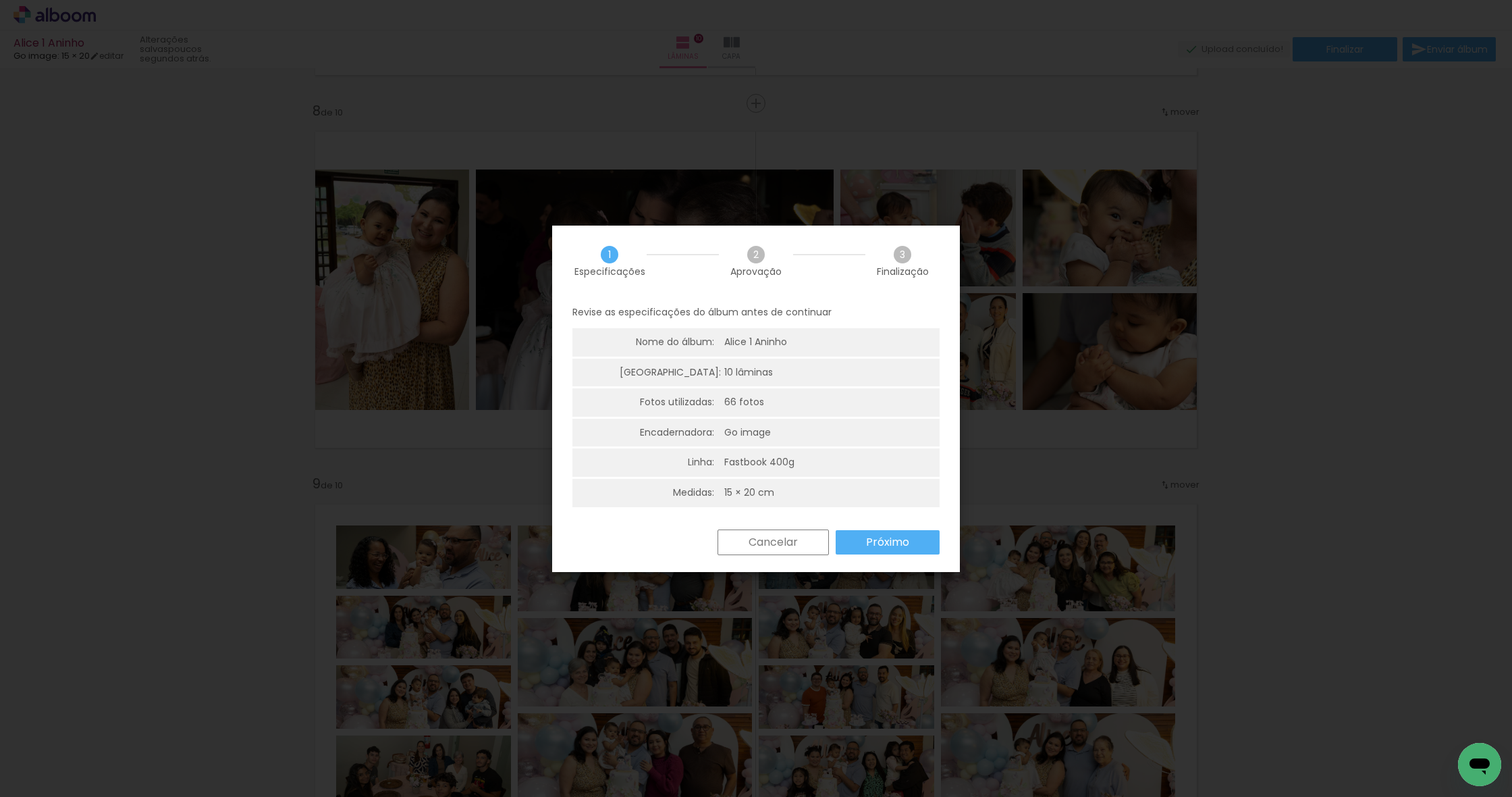
click at [910, 539] on paper-button "Próximo" at bounding box center [887, 542] width 104 height 24
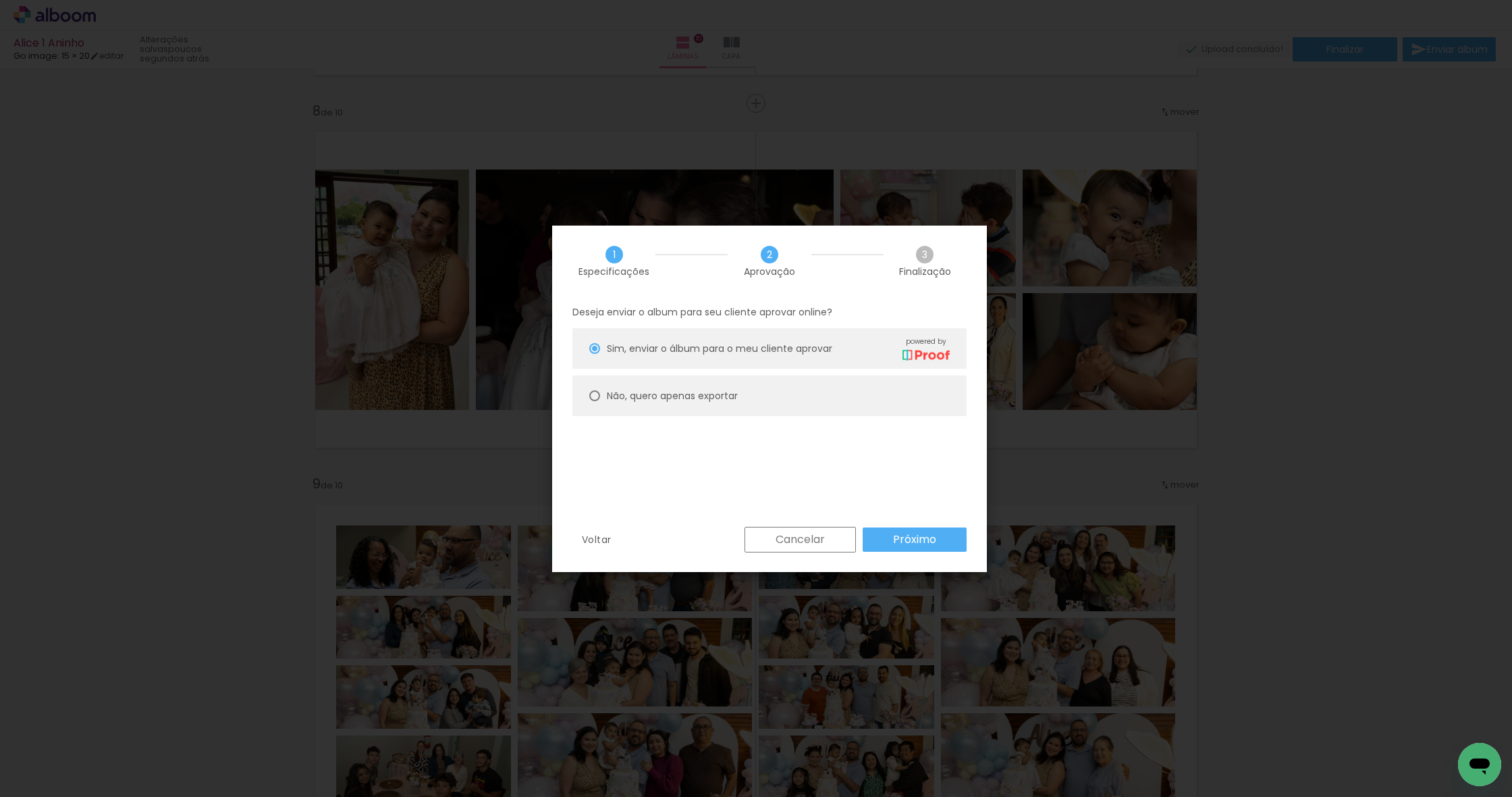
click at [0, 0] on slot "Próximo" at bounding box center [0, 0] width 0 height 0
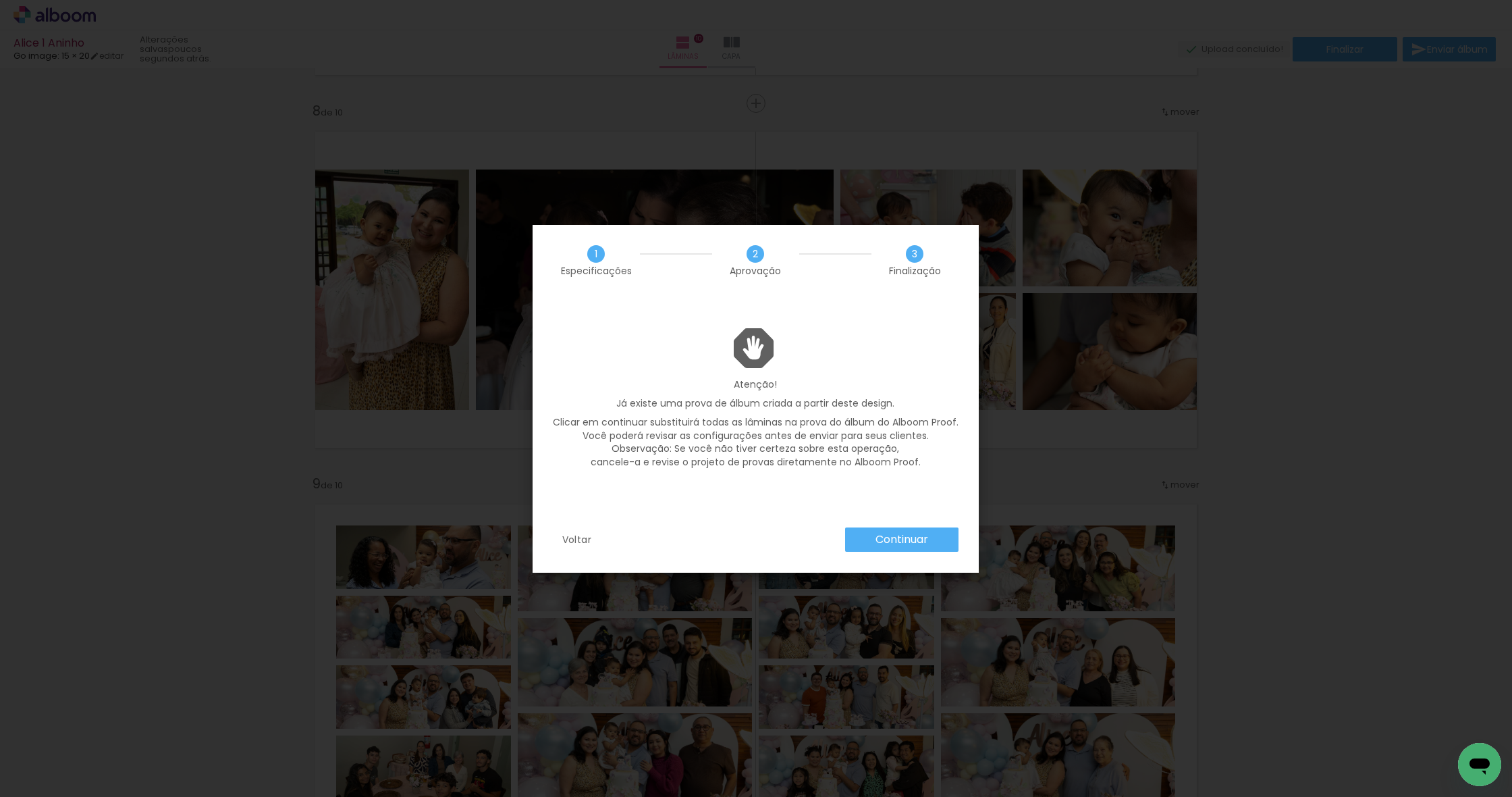
click at [0, 0] on slot "Continuar" at bounding box center [0, 0] width 0 height 0
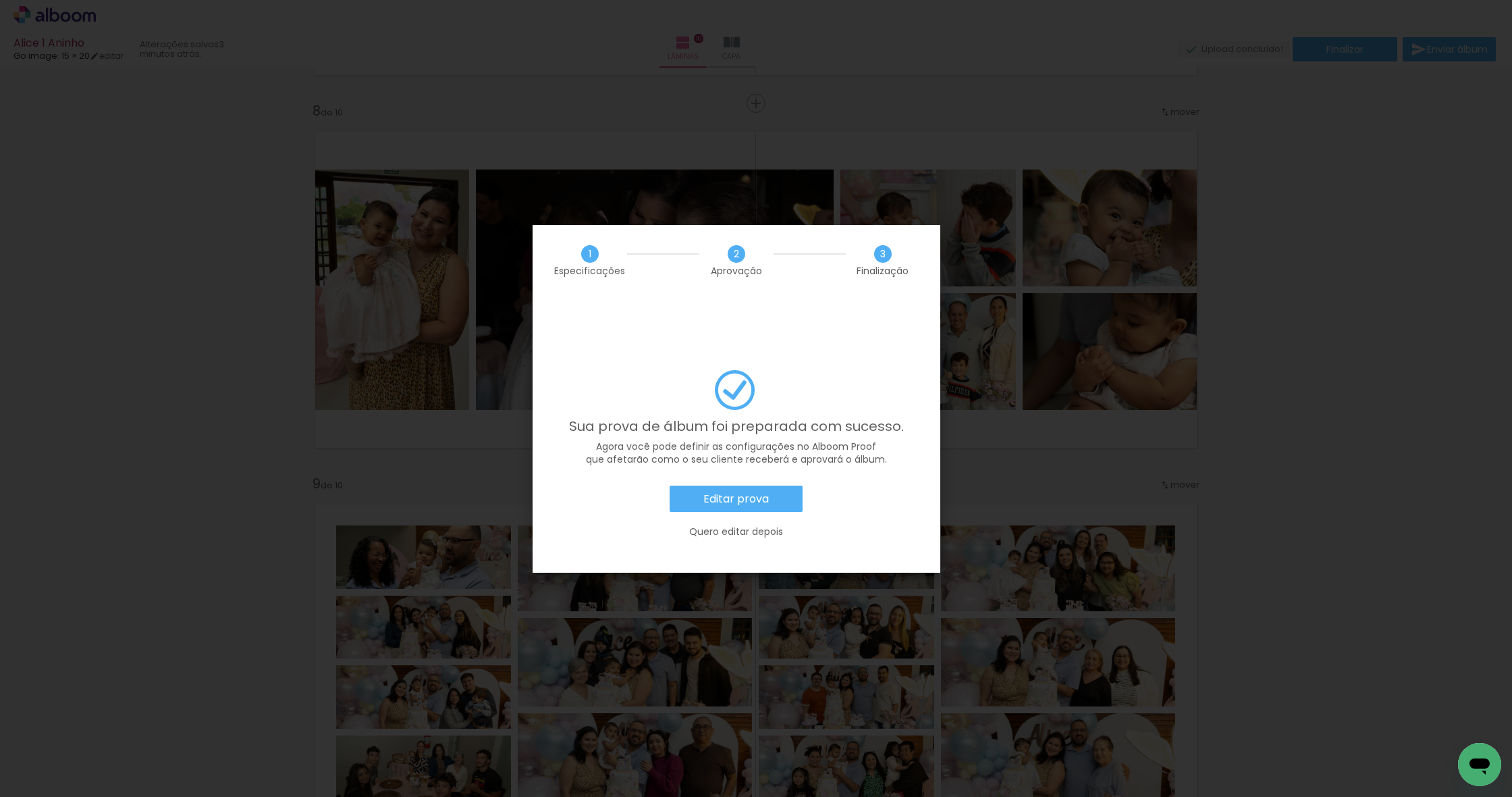
click at [0, 0] on slot "Editar prova" at bounding box center [0, 0] width 0 height 0
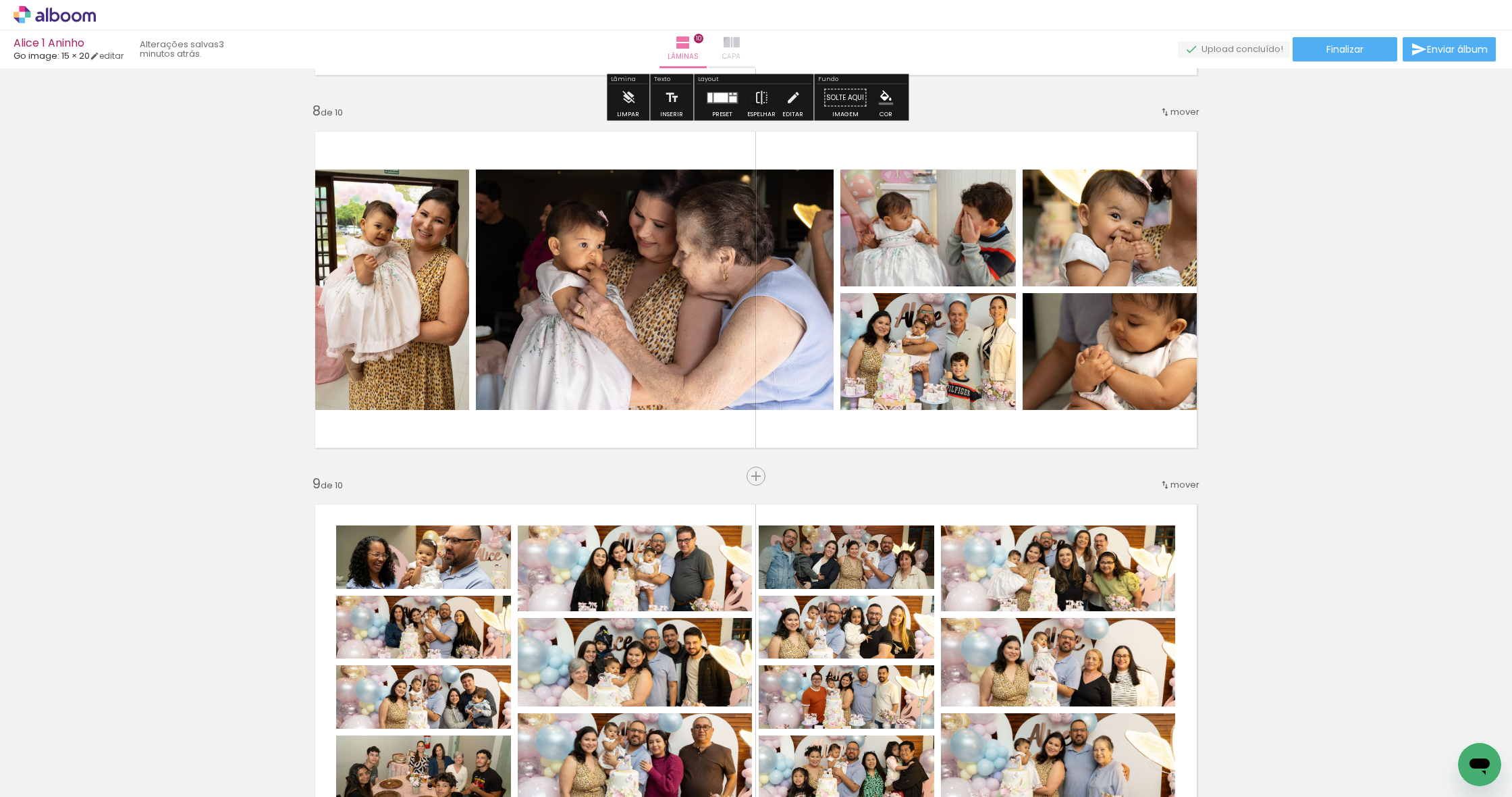
click at [740, 48] on iron-icon at bounding box center [732, 43] width 17 height 17
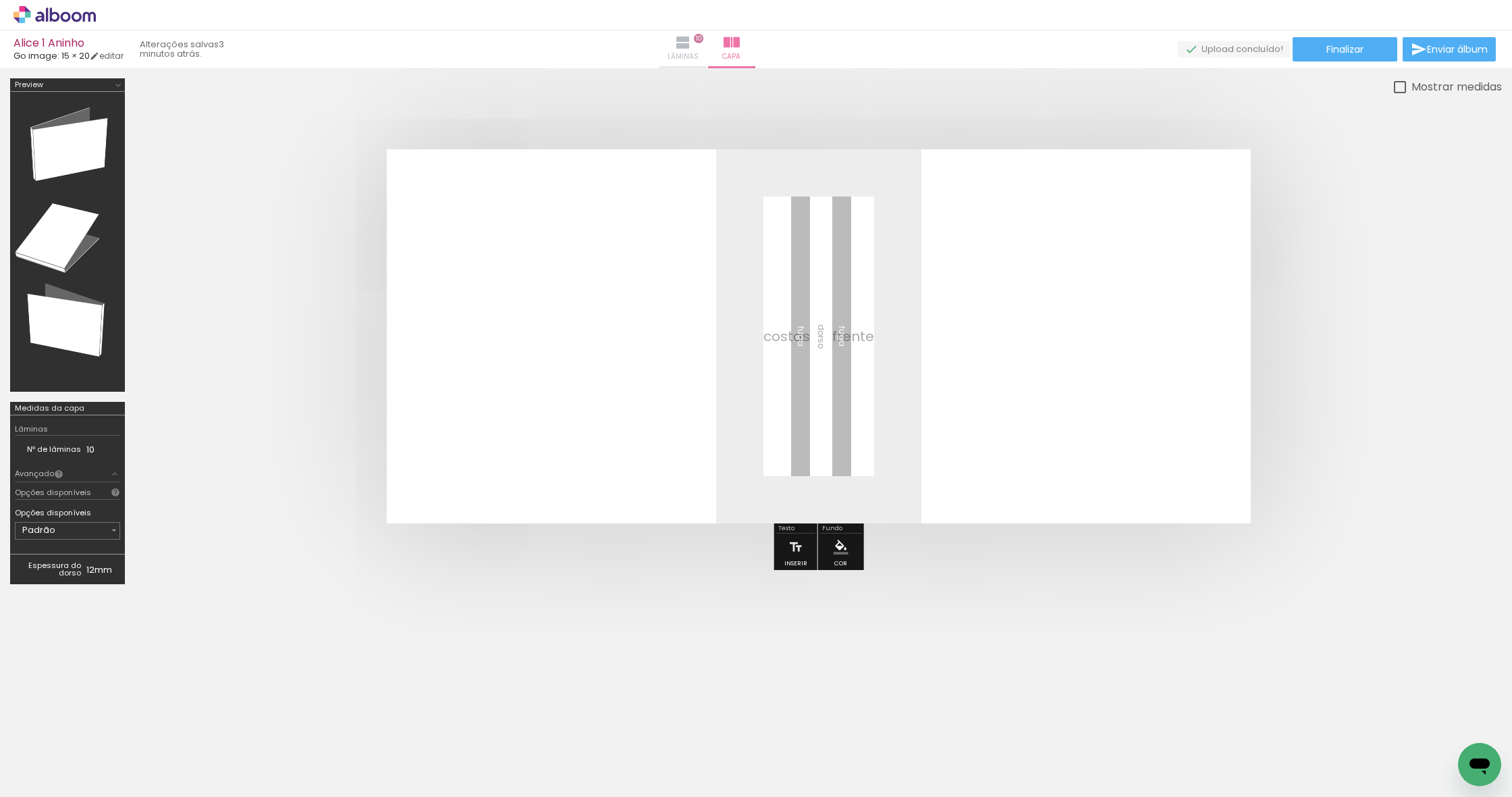
click at [691, 46] on iron-icon at bounding box center [683, 43] width 17 height 17
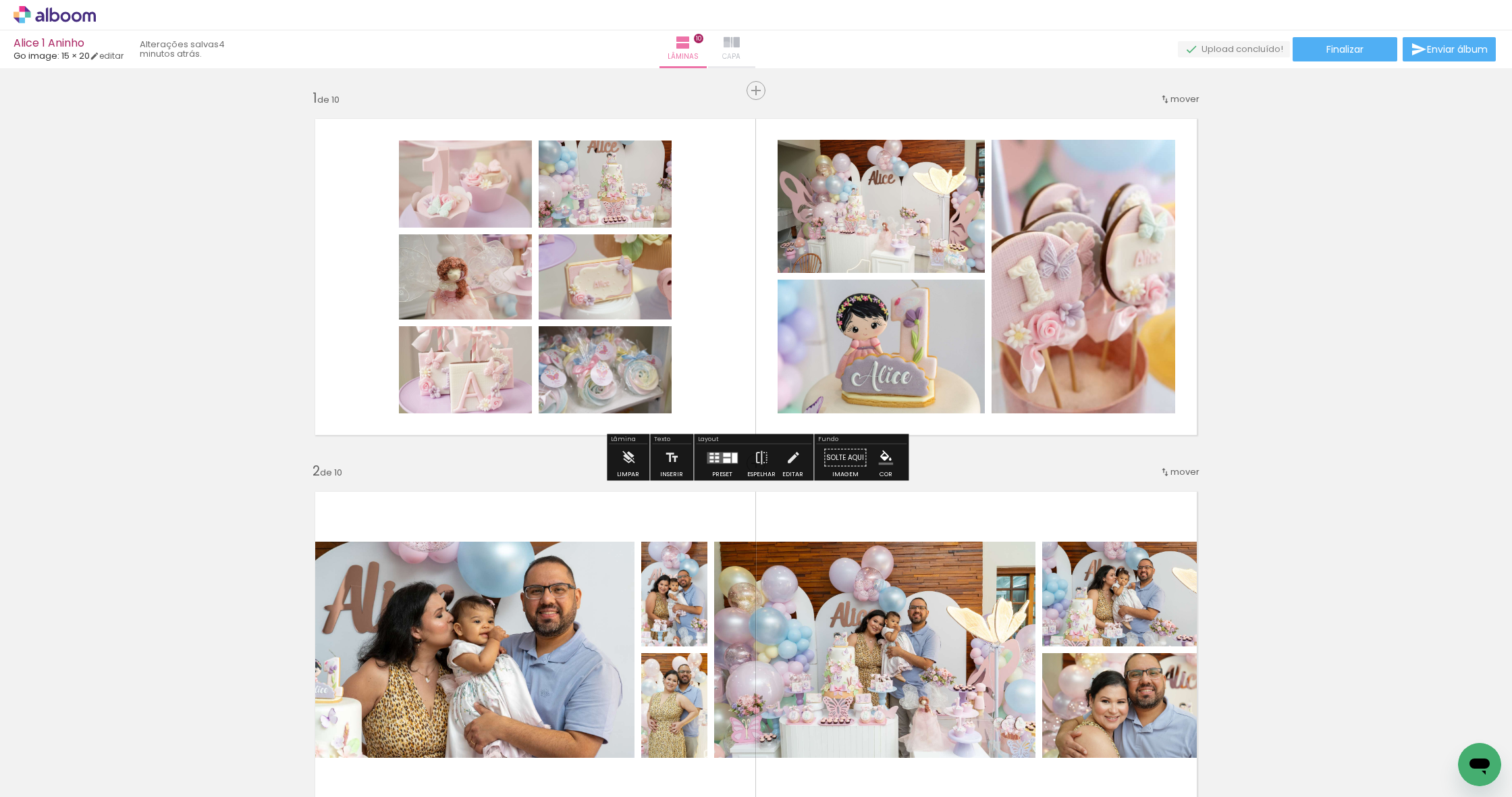
click at [740, 49] on iron-icon at bounding box center [732, 43] width 17 height 17
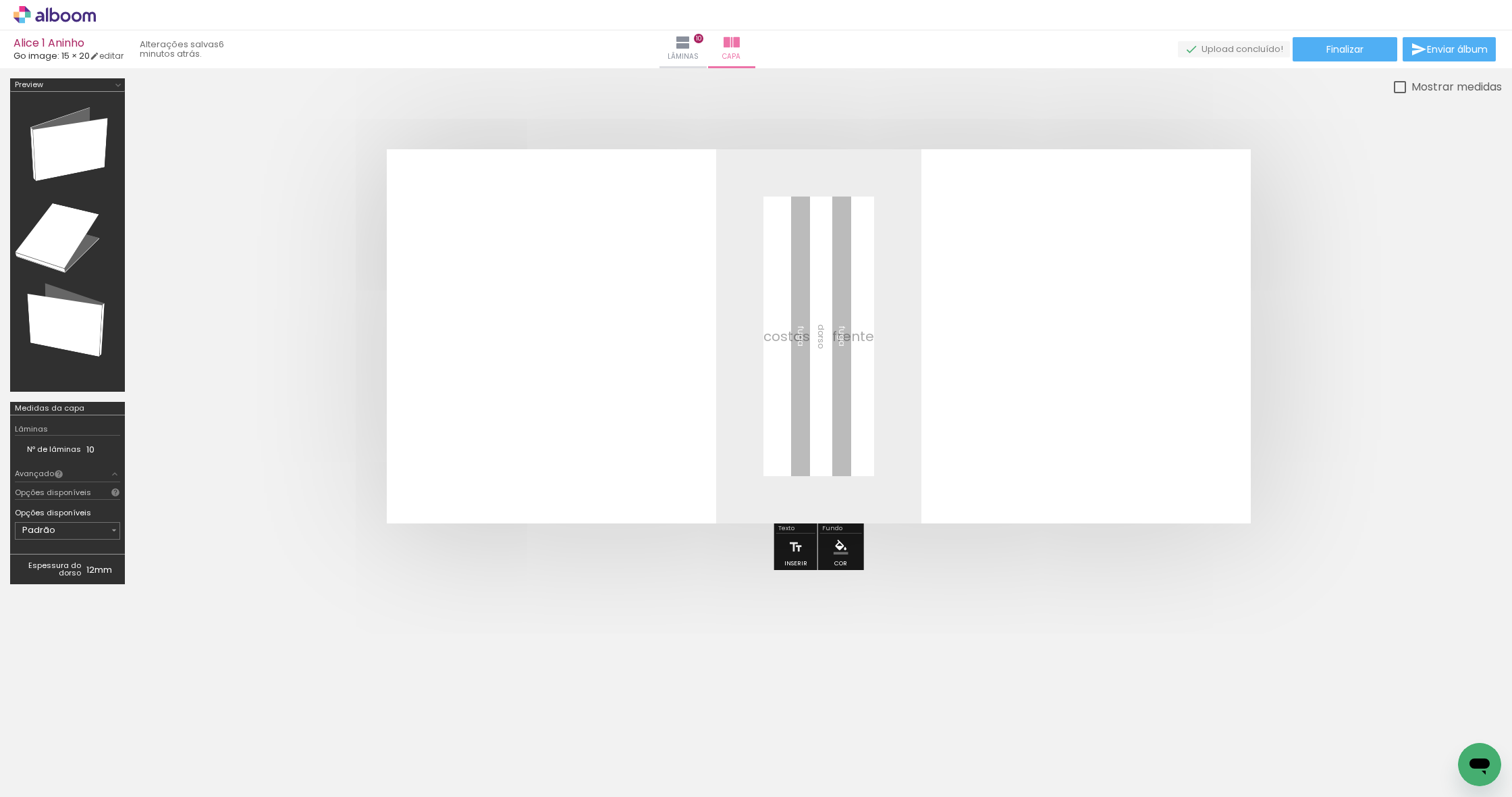
click at [49, 761] on input "Não utilizadas" at bounding box center [37, 767] width 51 height 12
click at [0, 0] on slot "Todas as fotos" at bounding box center [0, 0] width 0 height 0
type input "Todas as fotos"
